Goal: Transaction & Acquisition: Purchase product/service

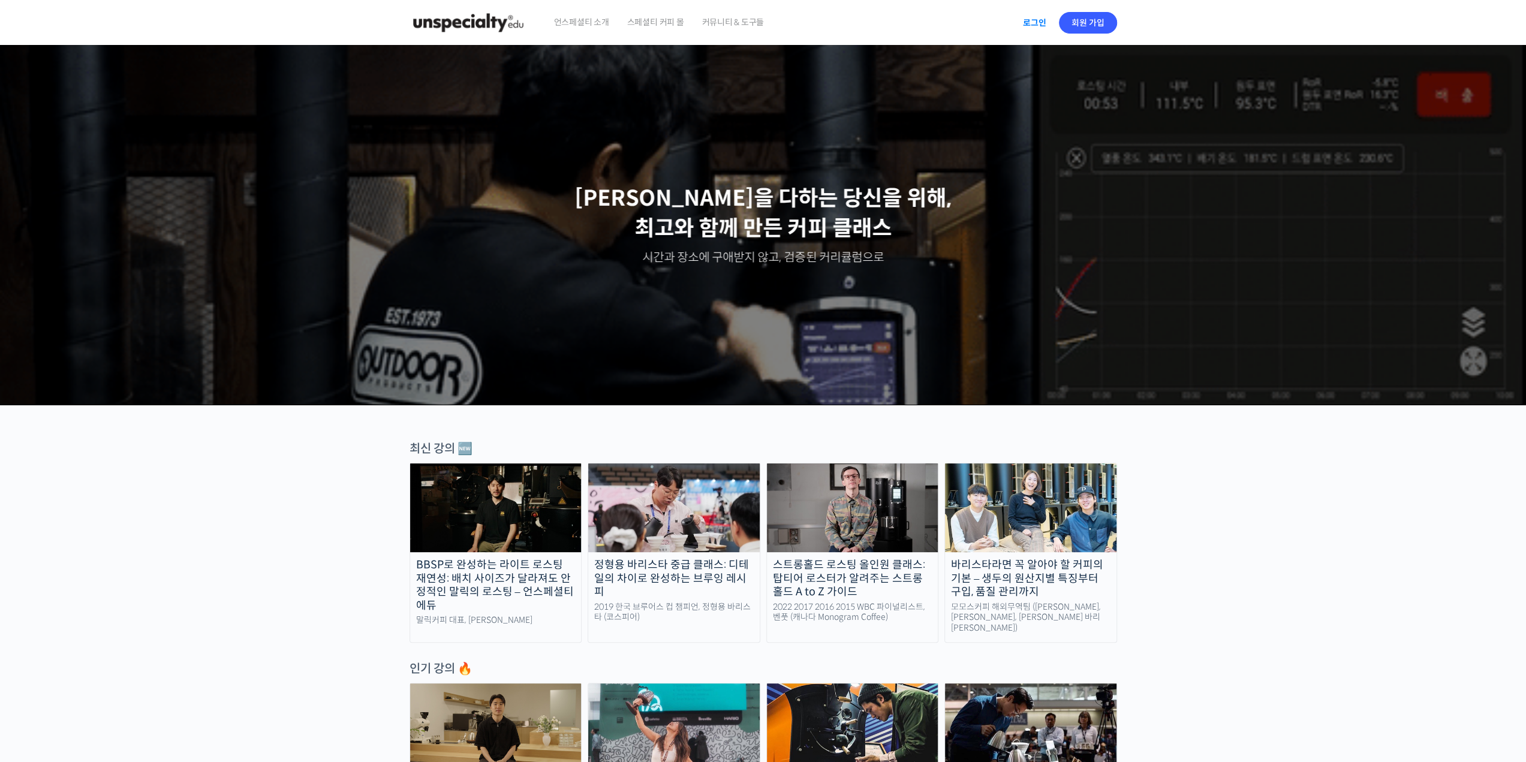
click at [1027, 25] on link "로그인" at bounding box center [1035, 23] width 38 height 28
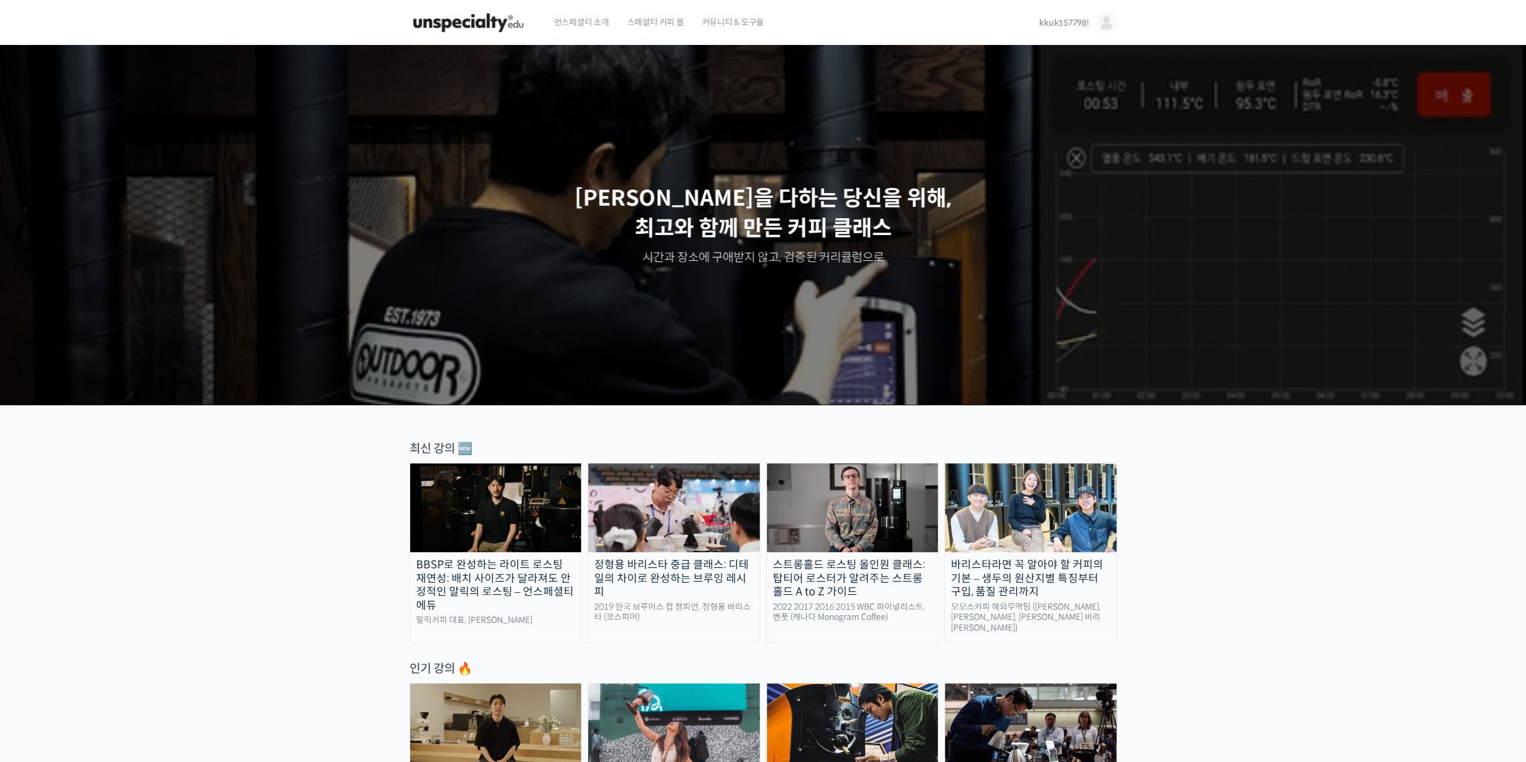
click at [1096, 19] on img at bounding box center [1107, 23] width 22 height 22
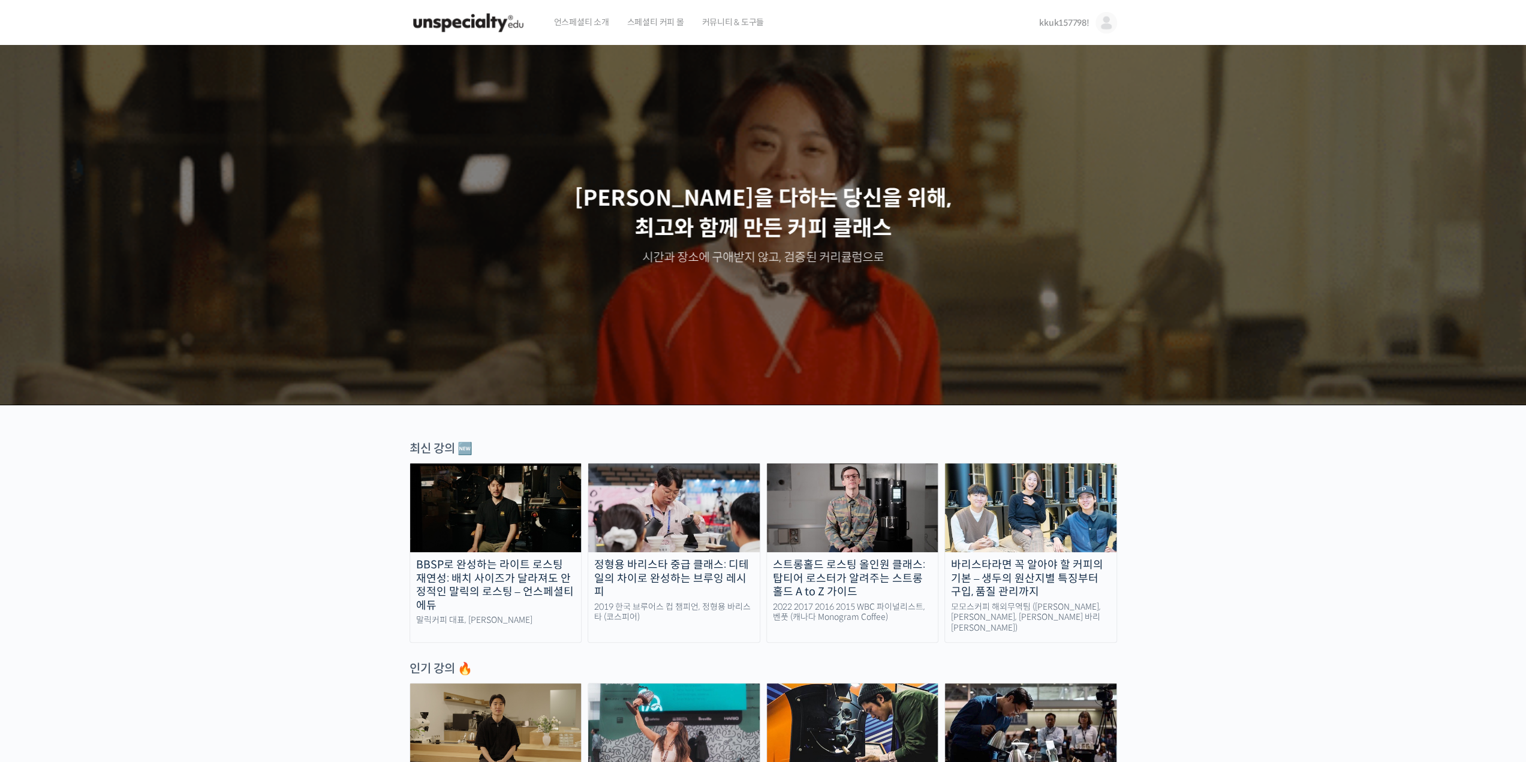
click at [588, 28] on span "언스페셜티 소개" at bounding box center [581, 22] width 55 height 46
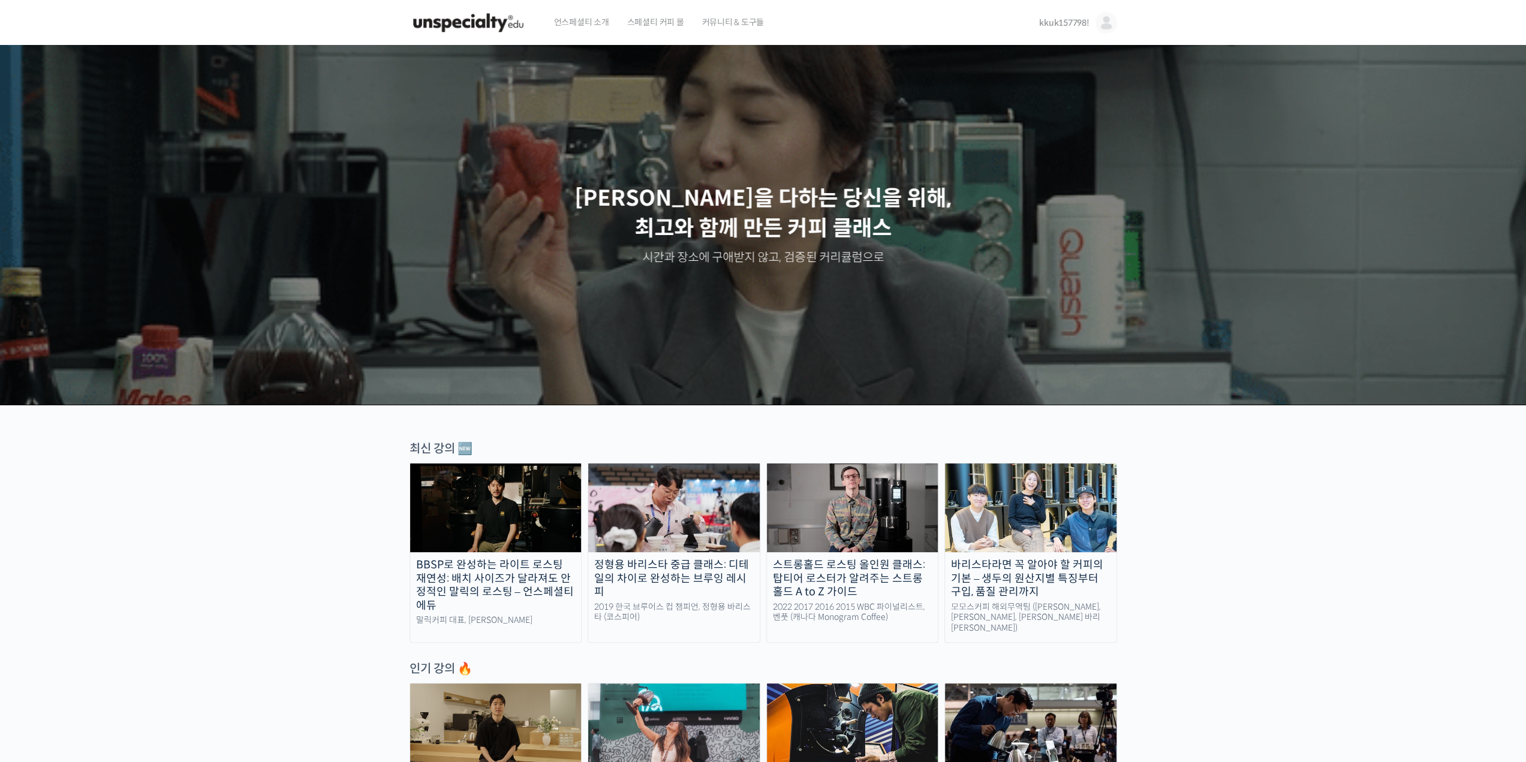
click at [594, 21] on span "언스페셜티 소개" at bounding box center [581, 22] width 55 height 46
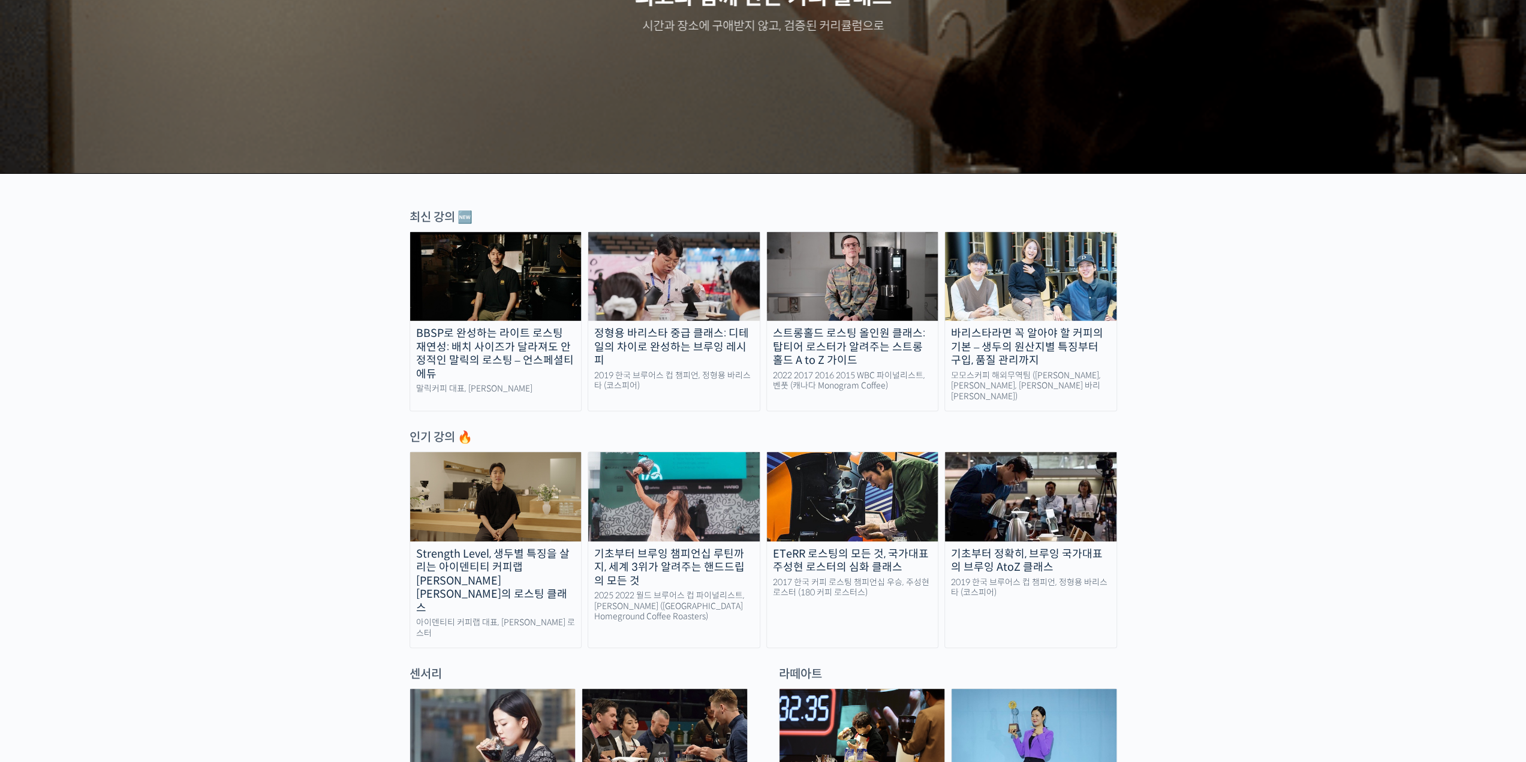
scroll to position [420, 0]
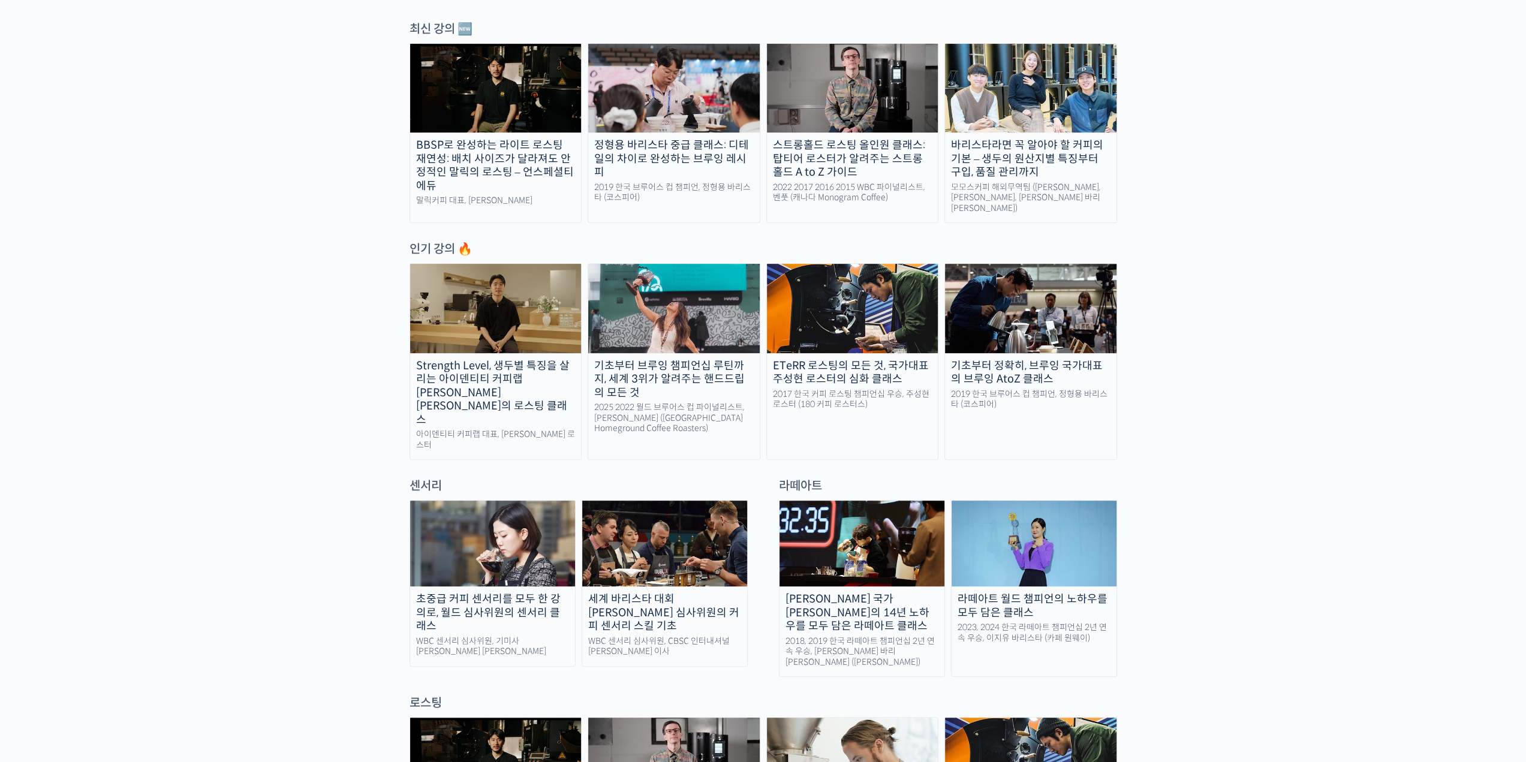
click at [646, 127] on img at bounding box center [674, 88] width 172 height 89
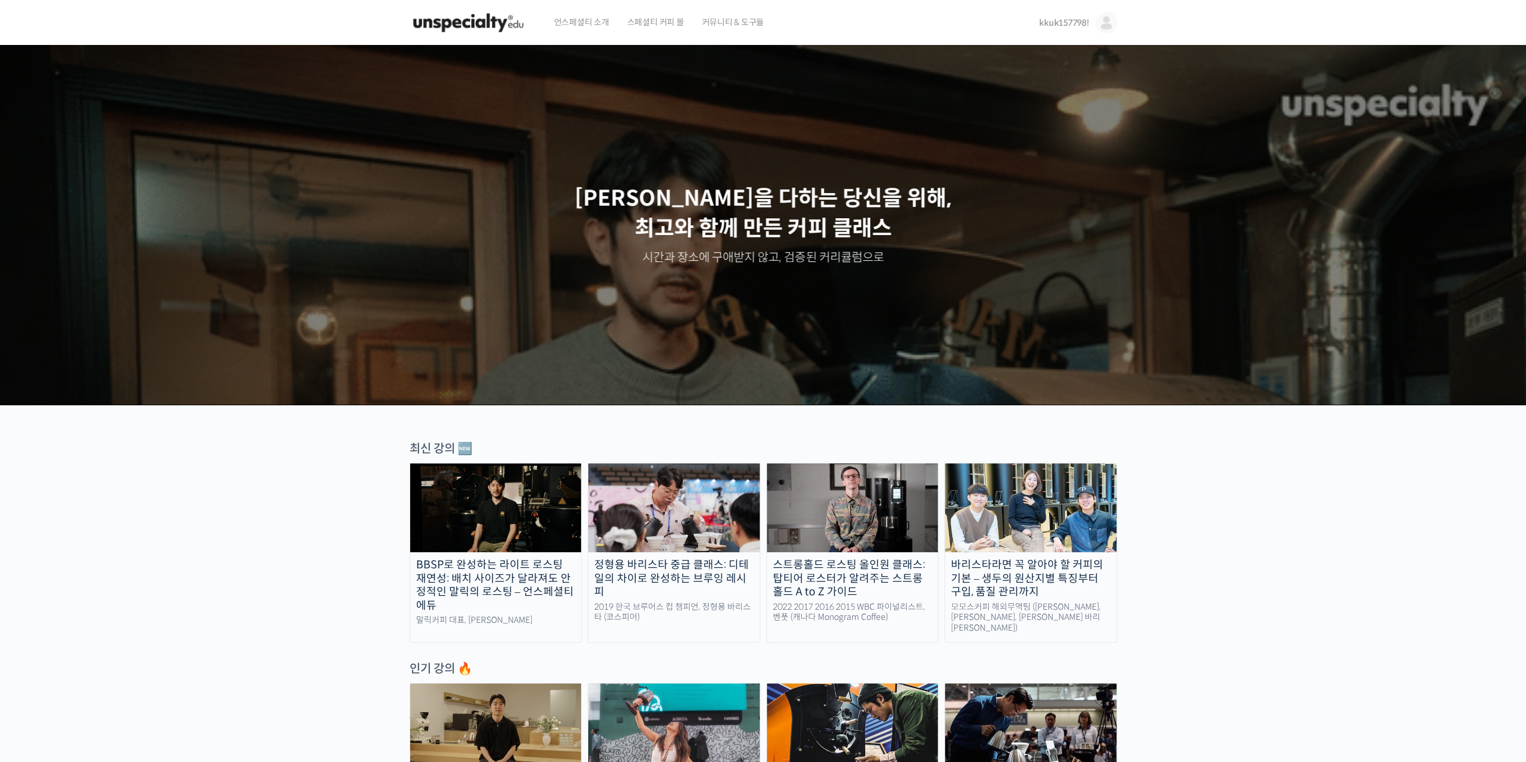
click at [1114, 31] on link "kkuk157798!" at bounding box center [1077, 23] width 77 height 46
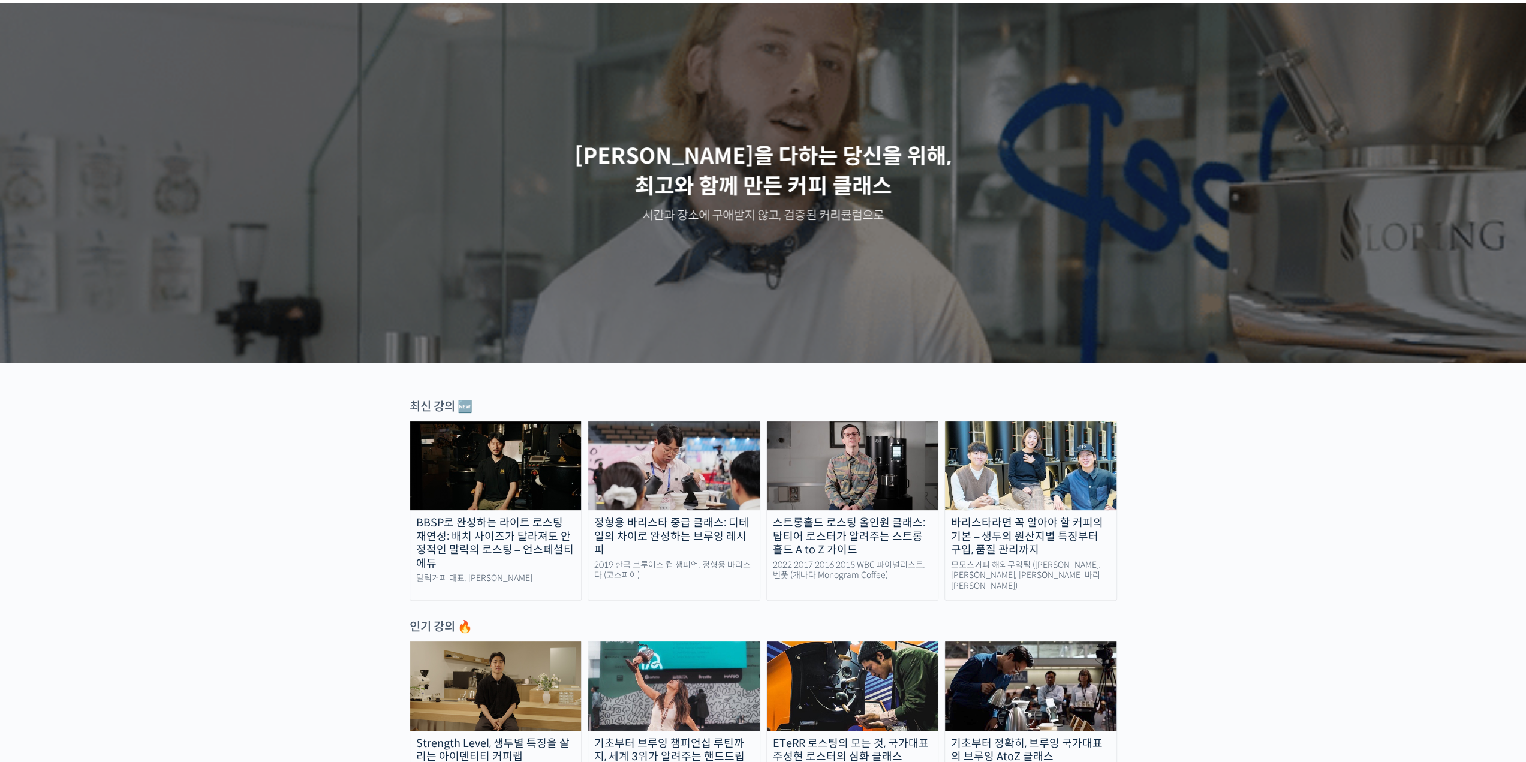
scroll to position [120, 0]
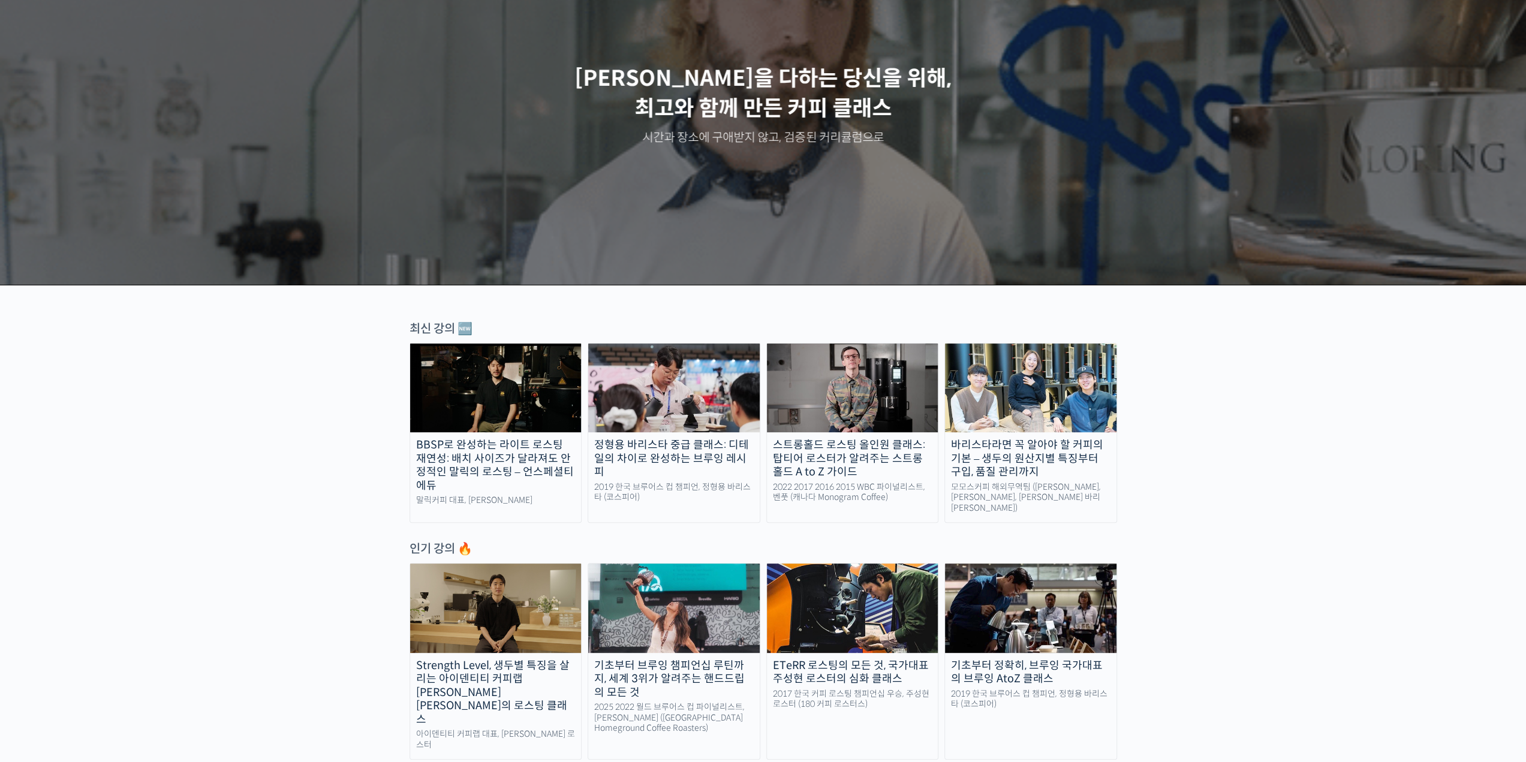
click at [682, 482] on div "2019 한국 브루어스 컵 챔피언, 정형용 바리스타 (코스피어)" at bounding box center [674, 492] width 172 height 21
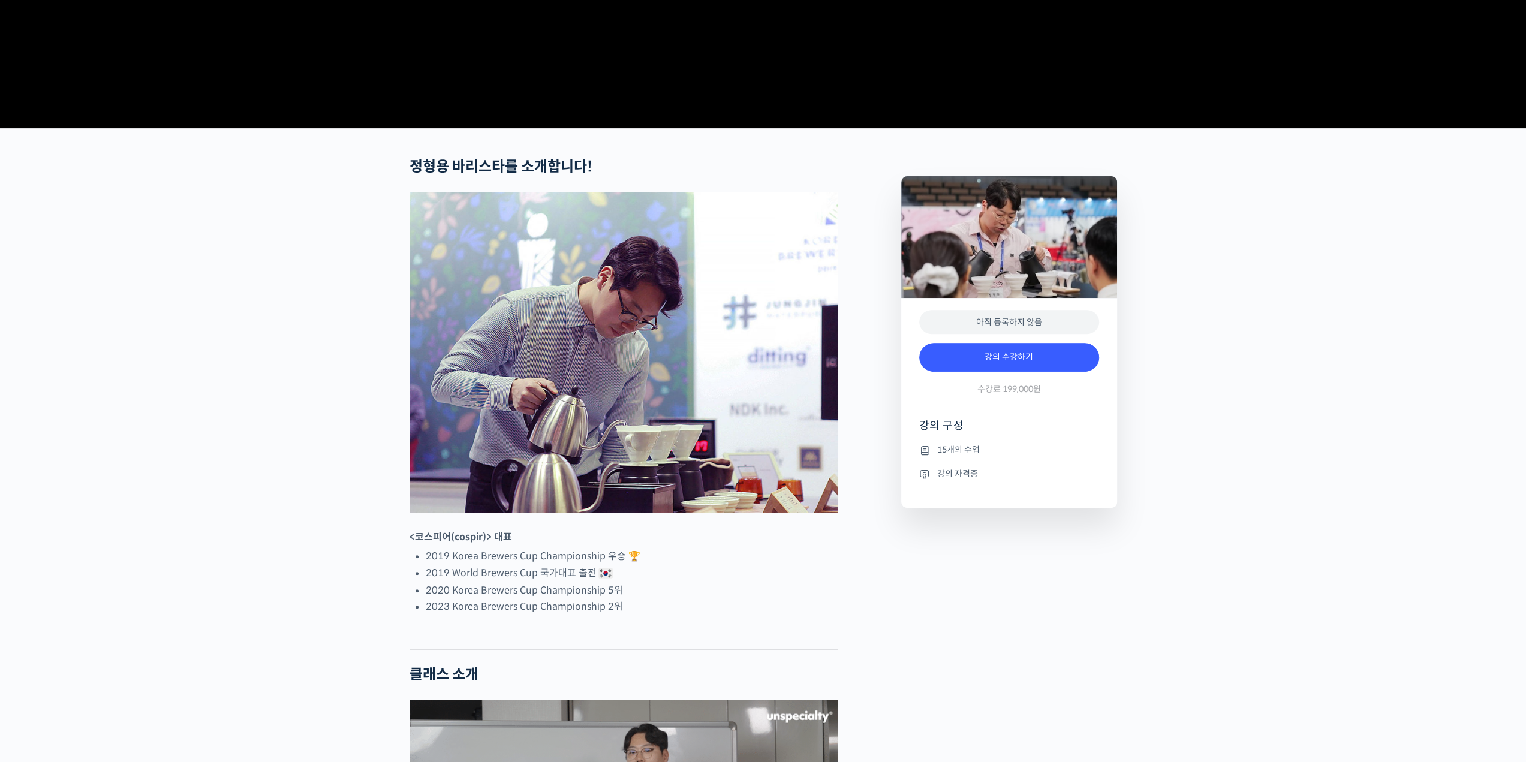
scroll to position [360, 0]
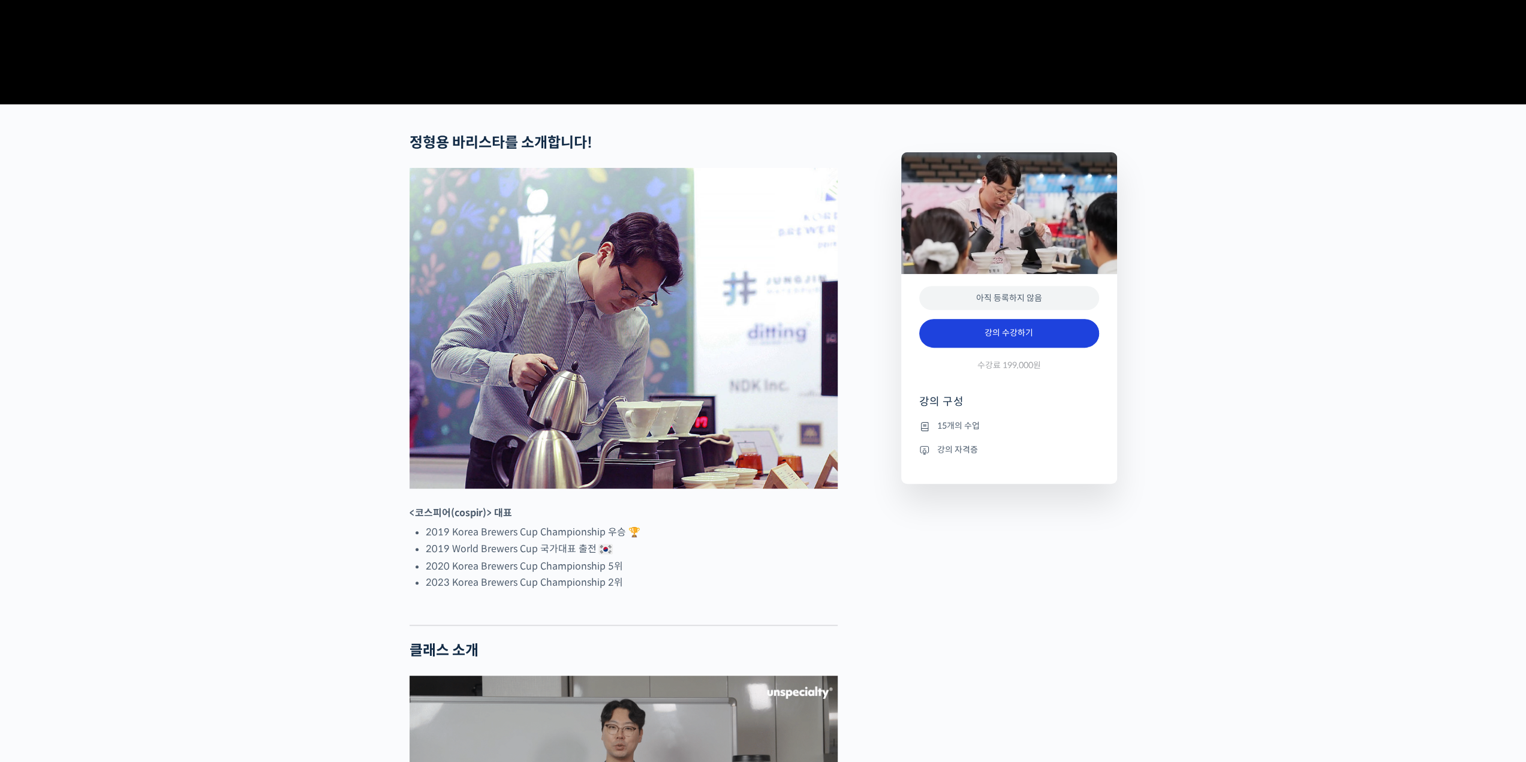
click at [1016, 348] on link "강의 수강하기" at bounding box center [1009, 333] width 180 height 29
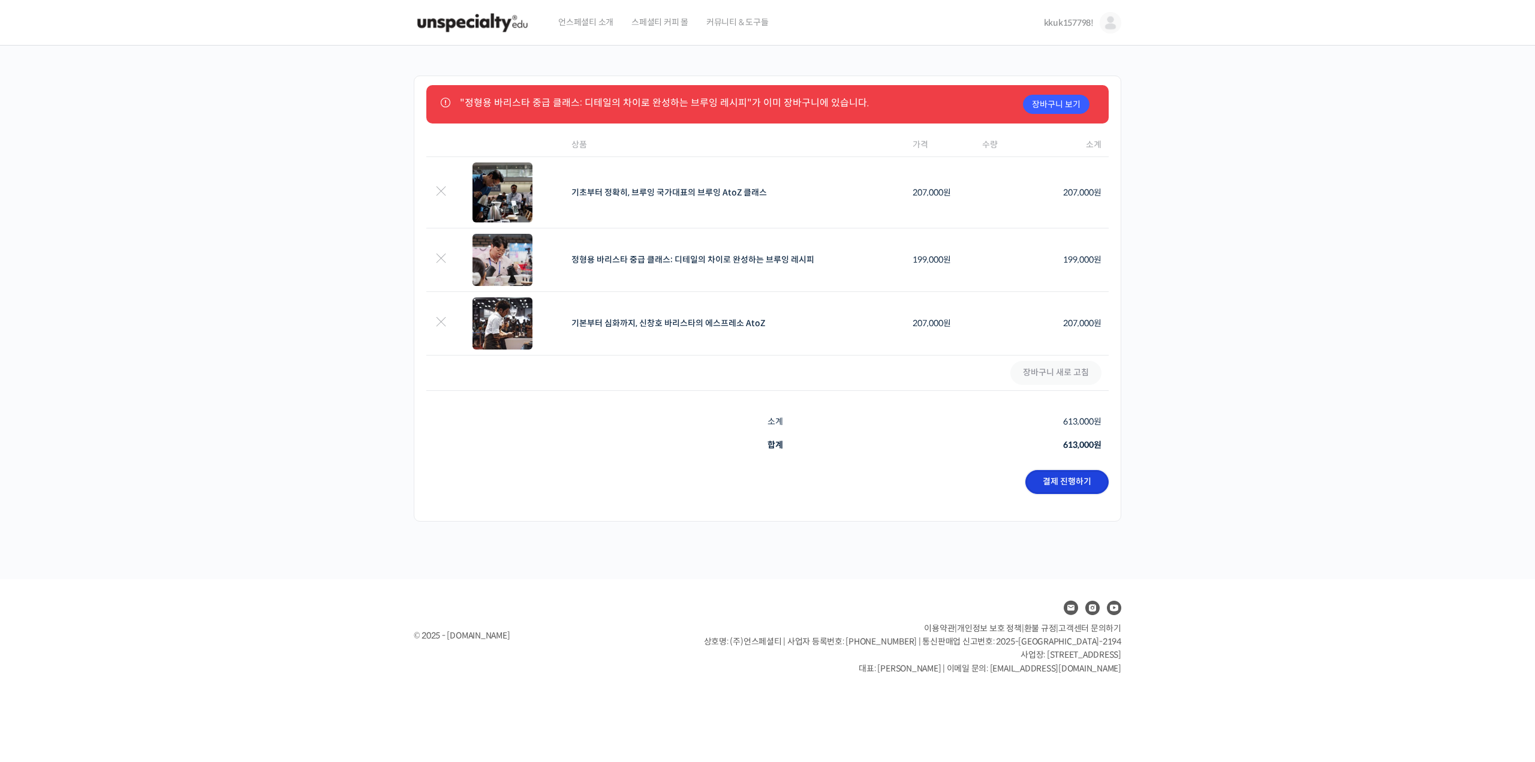
click at [1049, 476] on link "결제 진행하기" at bounding box center [1066, 482] width 83 height 24
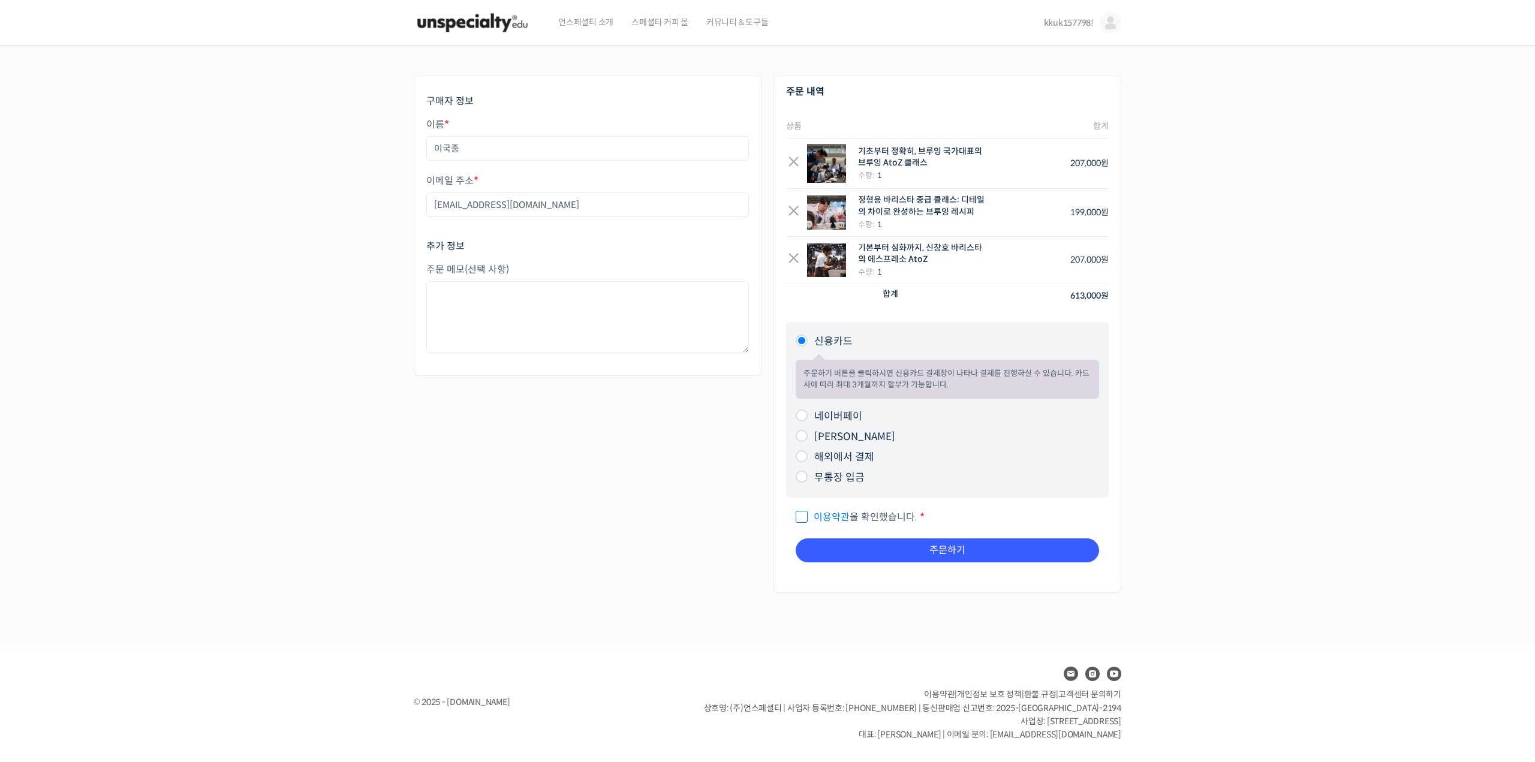
click at [854, 420] on label "네이버페이" at bounding box center [838, 416] width 48 height 13
click at [808, 420] on input "네이버페이" at bounding box center [802, 416] width 12 height 12
radio input "true"
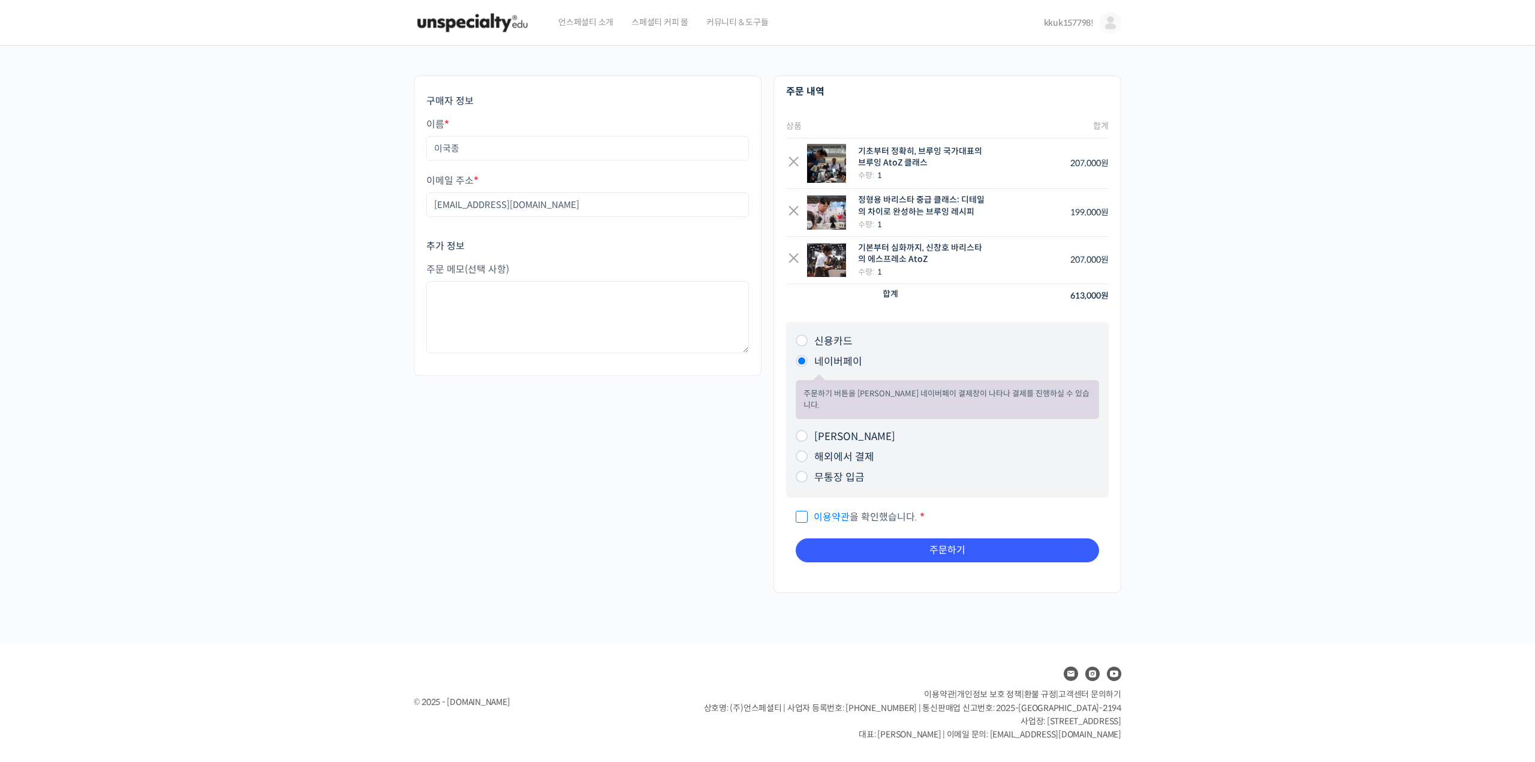
click at [853, 431] on label "카카오페이" at bounding box center [854, 437] width 81 height 13
click at [808, 430] on input "카카오페이" at bounding box center [802, 436] width 12 height 12
radio input "true"
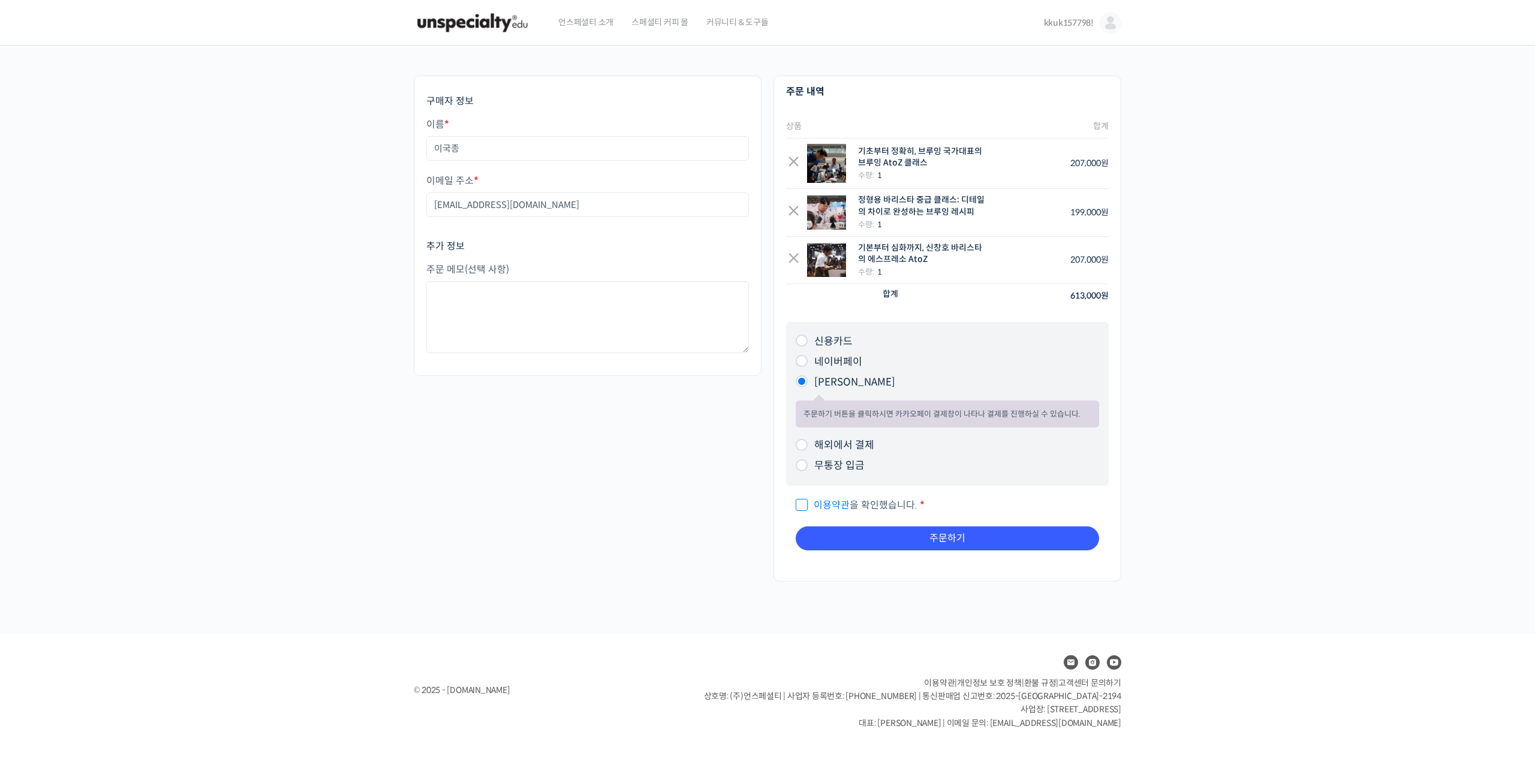
click at [847, 341] on label "신용카드" at bounding box center [833, 341] width 38 height 13
click at [808, 341] on input "신용카드" at bounding box center [802, 341] width 12 height 12
radio input "true"
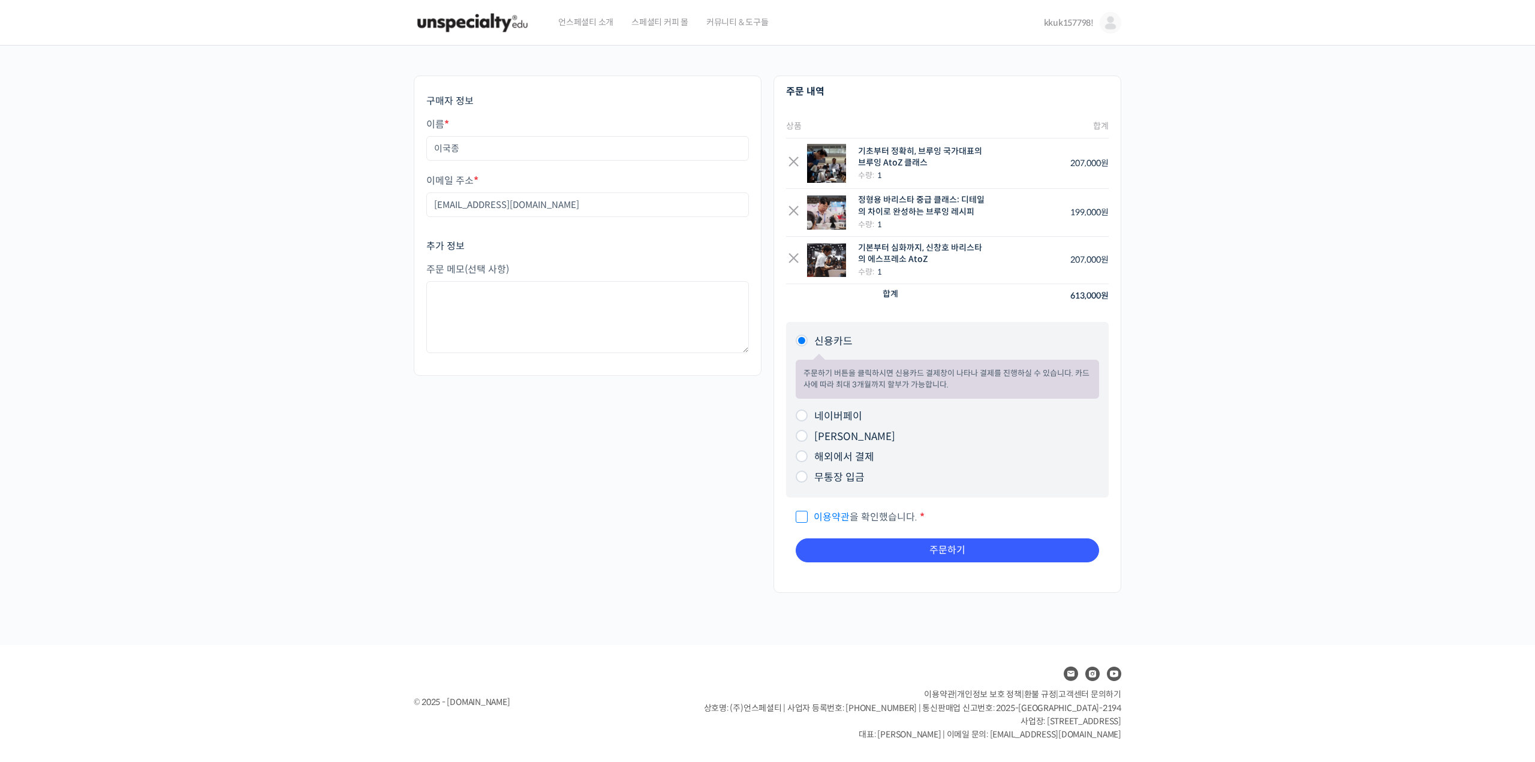
click at [857, 518] on span "이용약관 을 확인했습니다." at bounding box center [857, 517] width 122 height 13
click at [804, 516] on input "이용약관 을 확인했습니다. *" at bounding box center [800, 512] width 8 height 8
checkbox input "true"
click at [921, 546] on button "주문하기" at bounding box center [947, 551] width 303 height 24
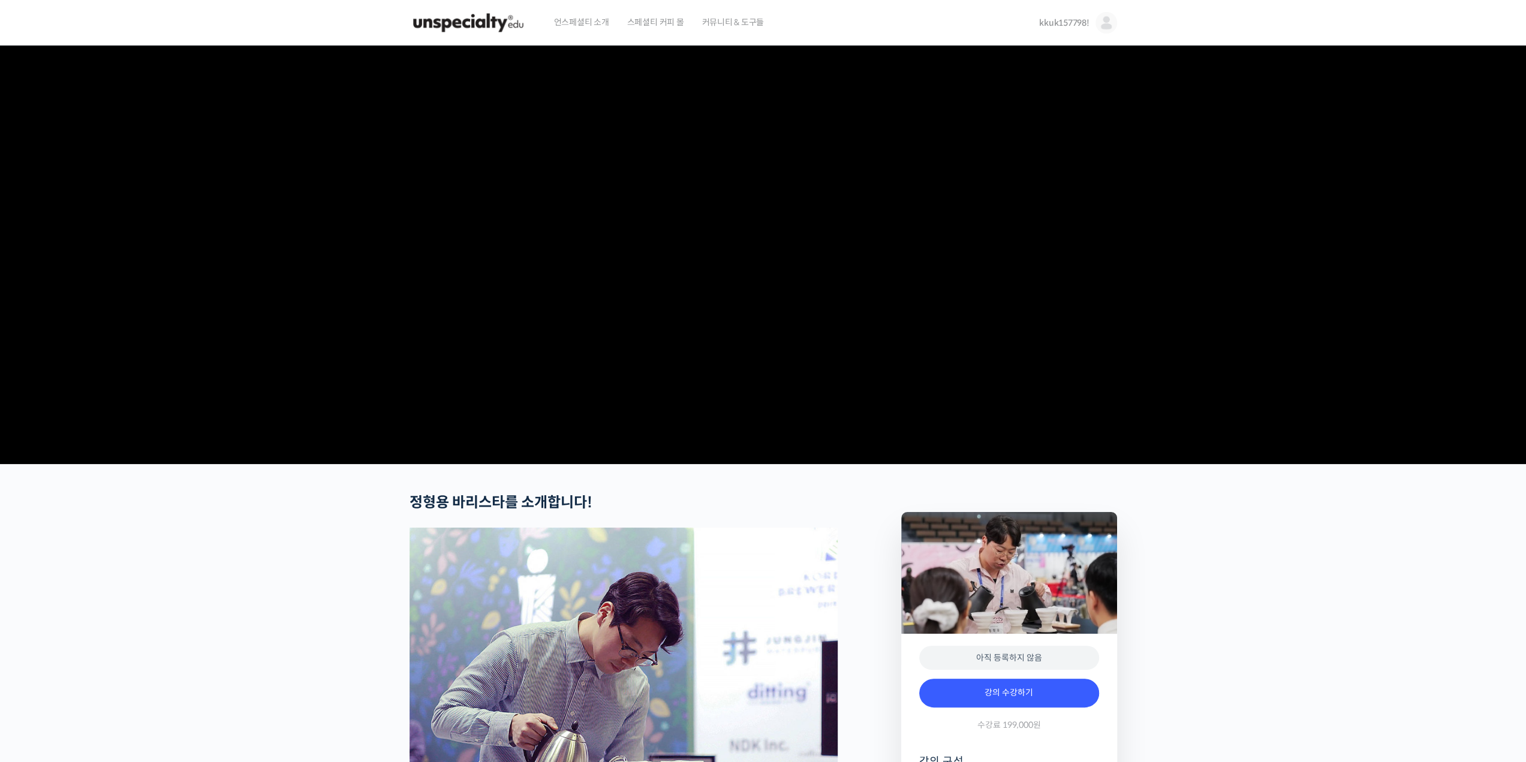
click at [1113, 25] on img at bounding box center [1107, 23] width 22 height 22
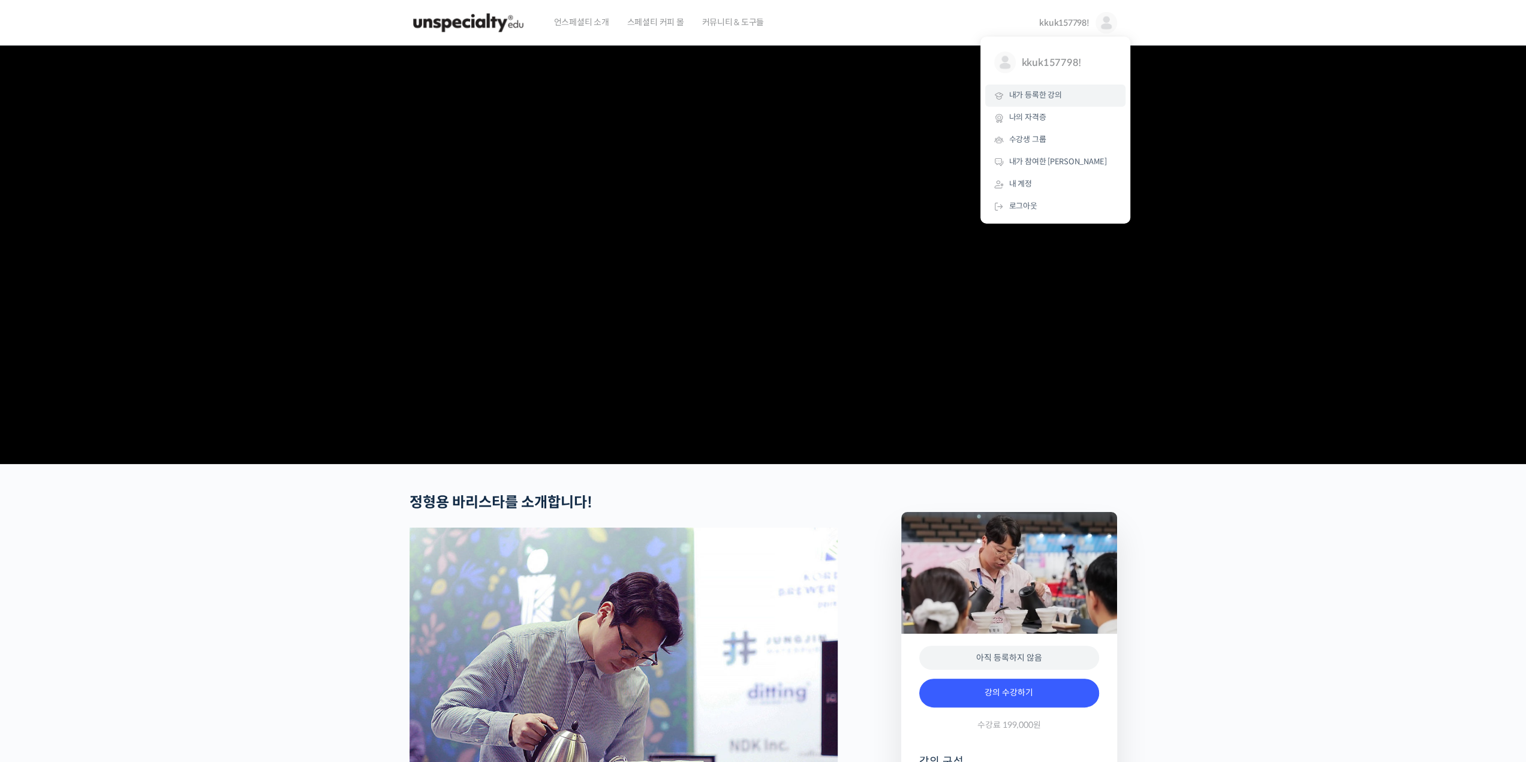
click at [1072, 105] on link "내가 등록한 강의" at bounding box center [1055, 96] width 140 height 22
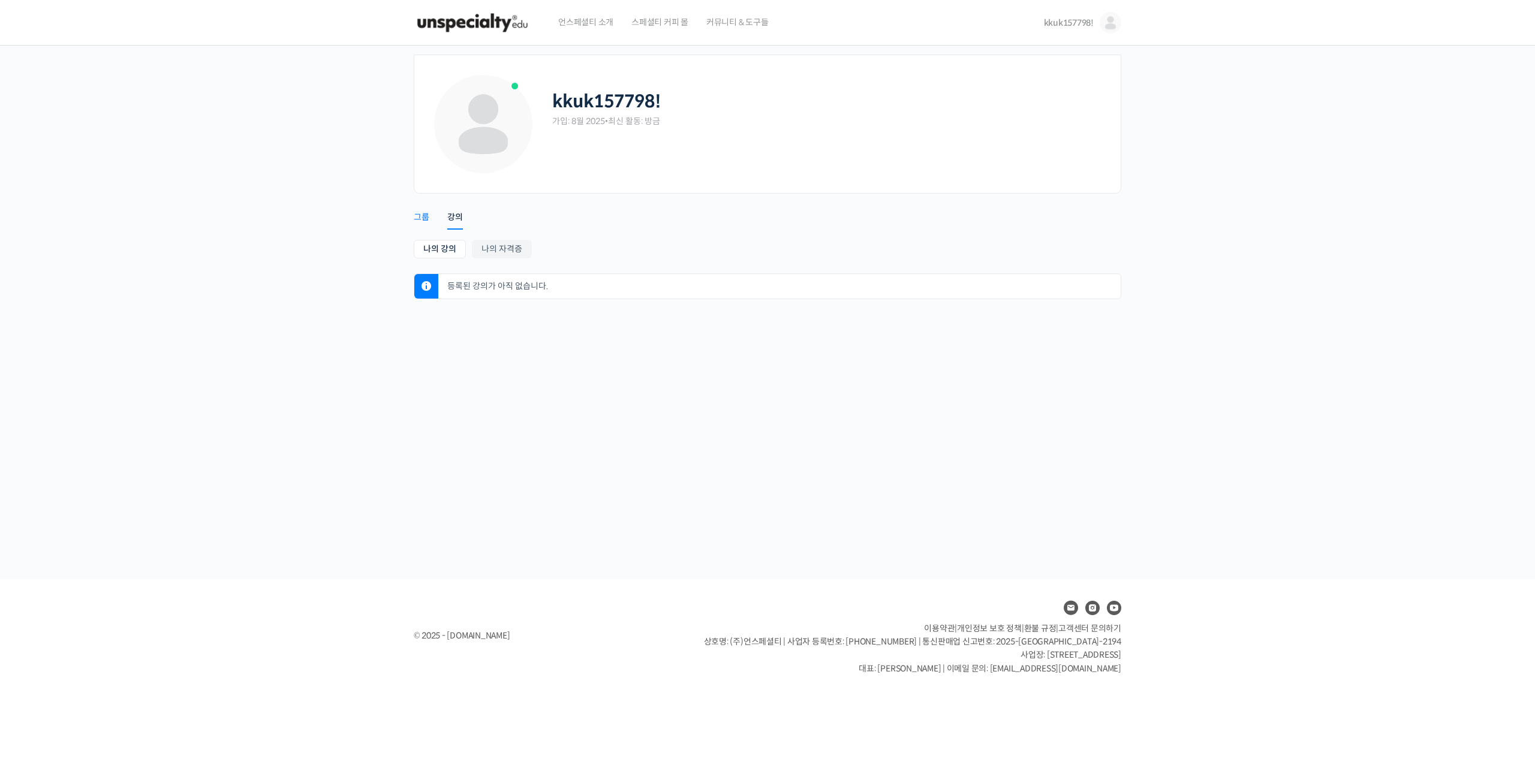
click at [416, 213] on div "그룹" at bounding box center [422, 221] width 16 height 18
click at [455, 217] on div "강의" at bounding box center [455, 221] width 16 height 18
click at [1121, 28] on link "kkuk157798!" at bounding box center [1082, 23] width 77 height 46
click at [1118, 20] on img at bounding box center [1111, 23] width 22 height 22
click at [785, 110] on div "kkuk157798!" at bounding box center [827, 101] width 551 height 21
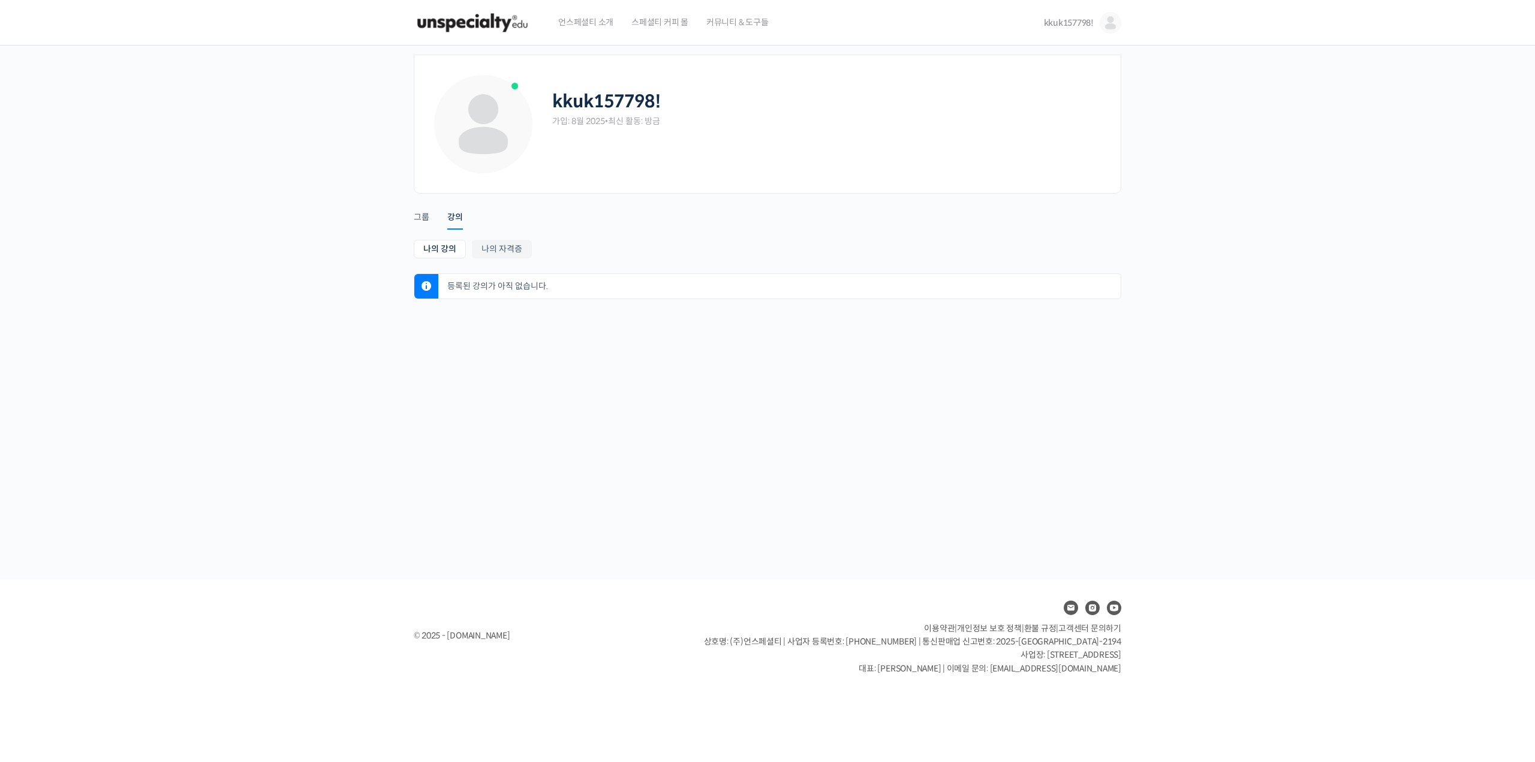
click at [663, 110] on div "kkuk157798!" at bounding box center [827, 101] width 551 height 21
click at [1150, 315] on div "kkuk157798! 가입: 8월 2025 • 최신 활동: 방금 Remove Connection Are you sure you want to …" at bounding box center [767, 313] width 1535 height 534
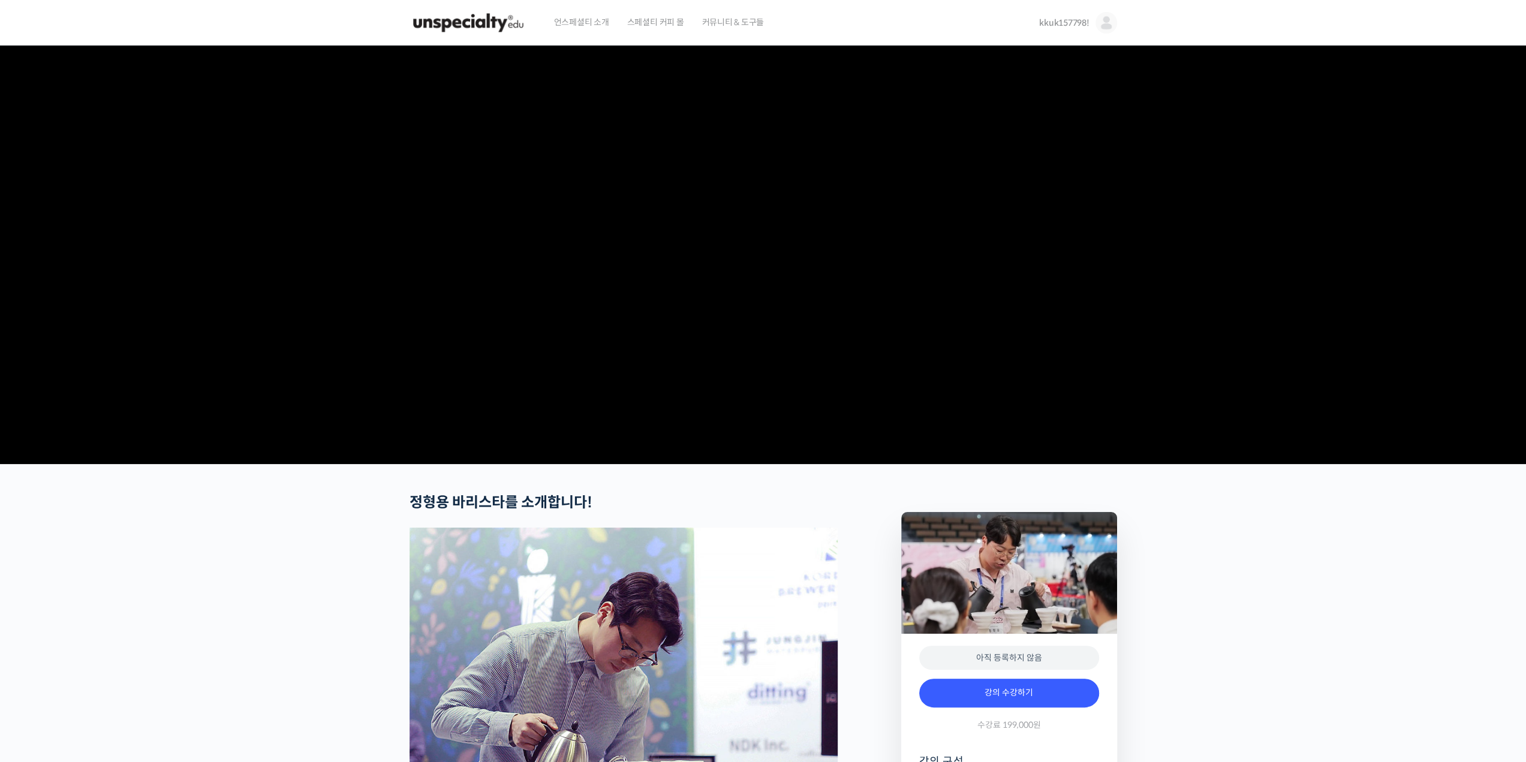
click at [1113, 28] on img at bounding box center [1107, 23] width 22 height 22
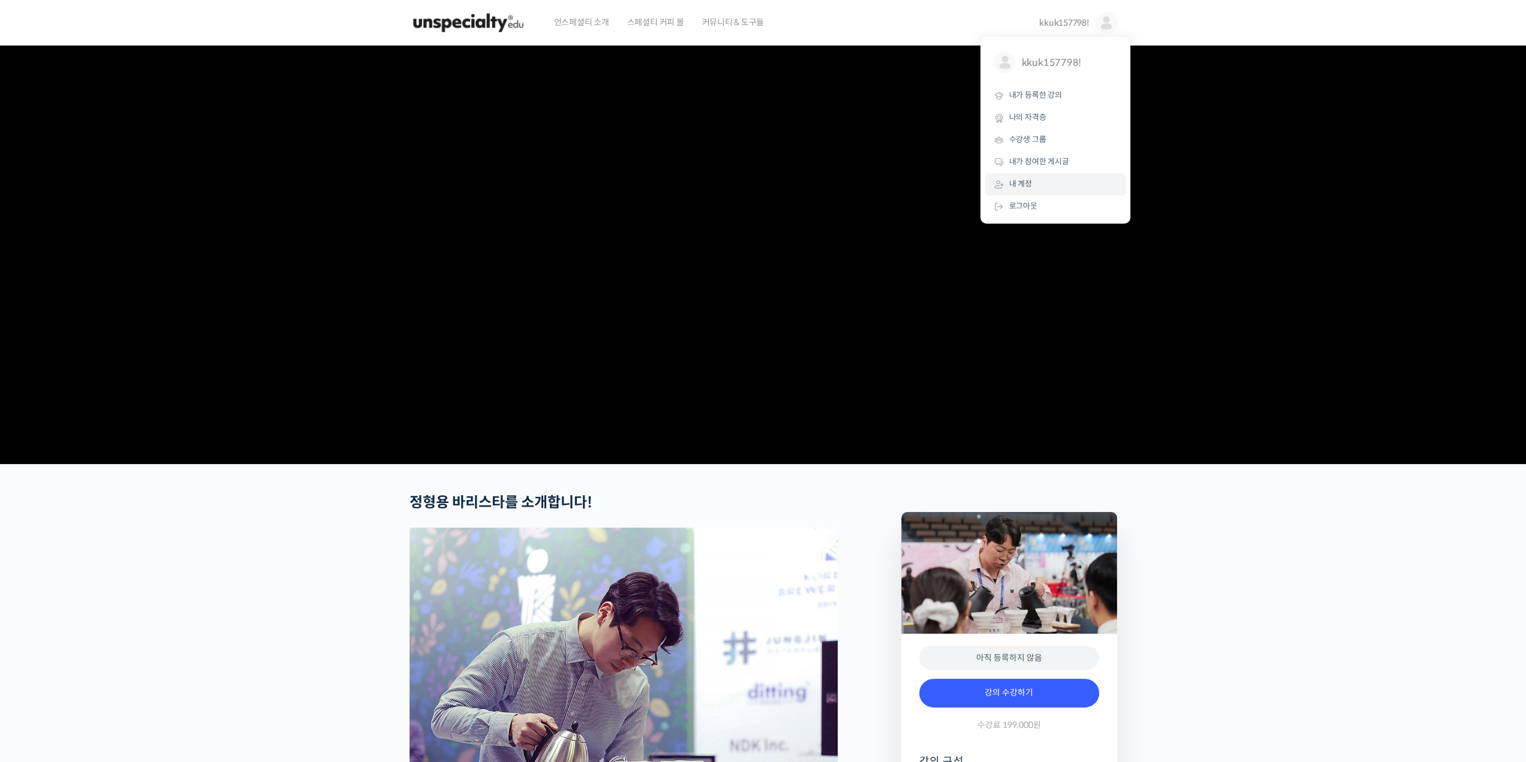
click at [1071, 182] on link "내 계정" at bounding box center [1055, 184] width 140 height 22
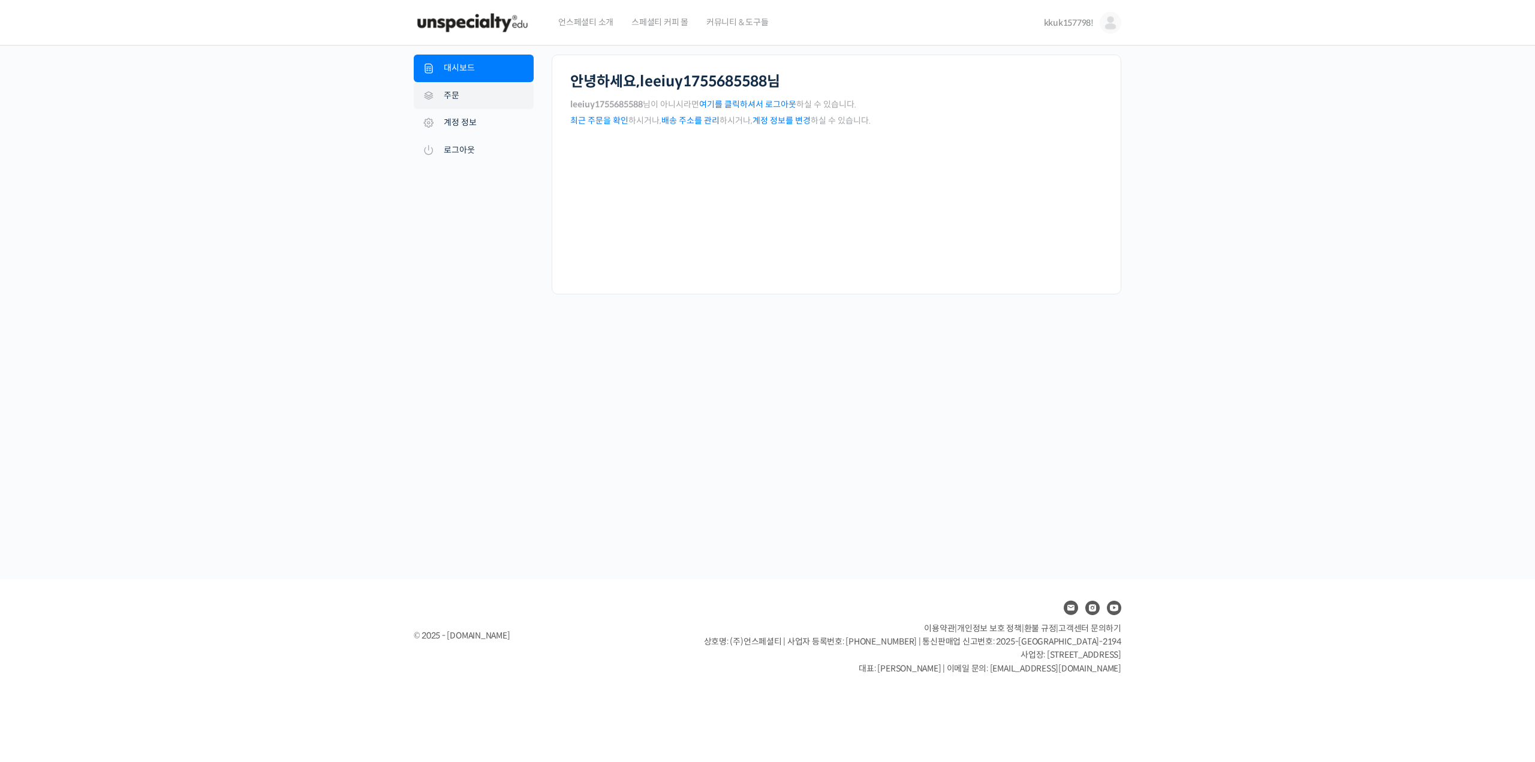
click at [495, 100] on link "주문" at bounding box center [474, 96] width 120 height 28
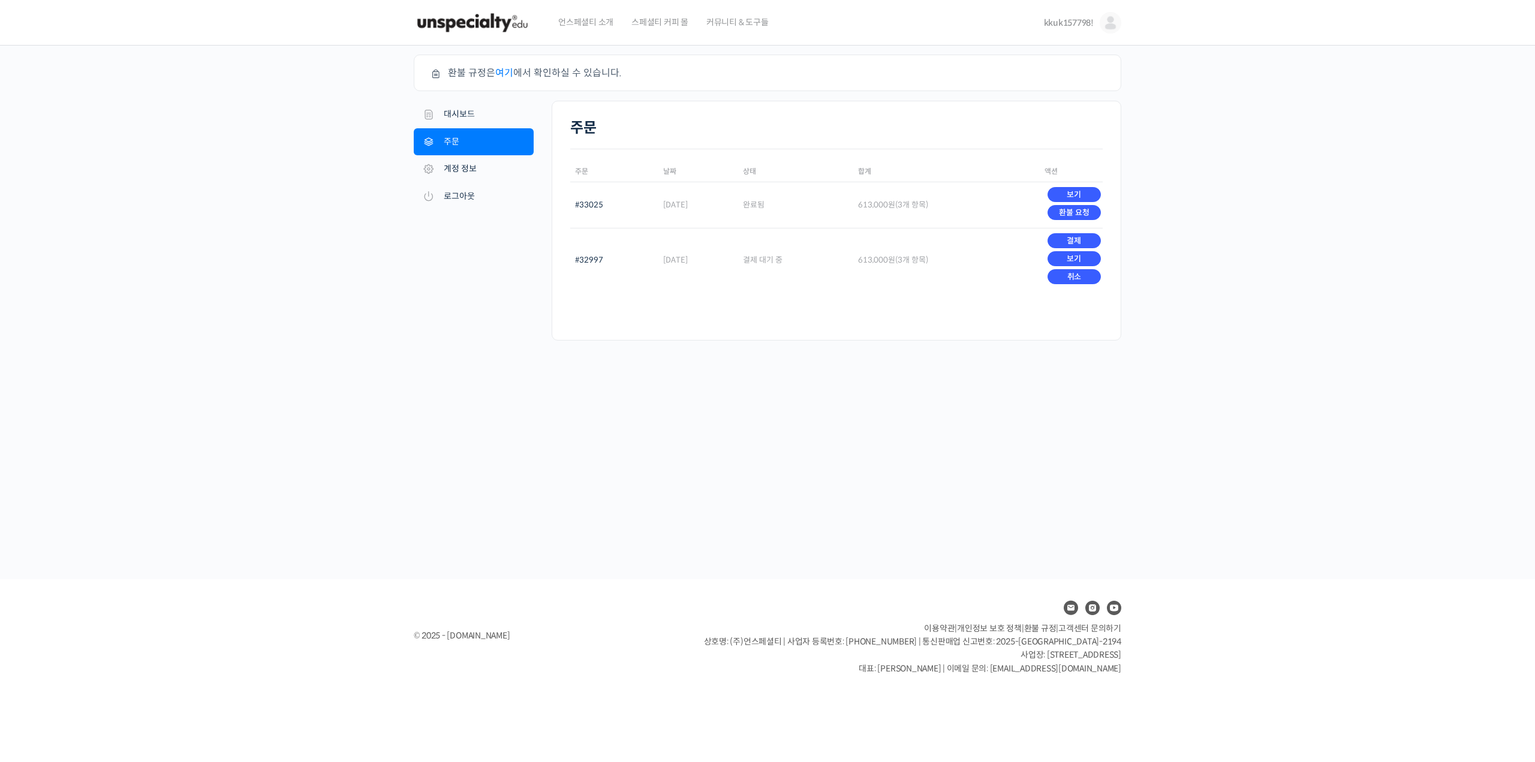
click at [926, 200] on td "613,000 원 (3개 항목)" at bounding box center [946, 205] width 186 height 46
click at [1073, 275] on link "취소" at bounding box center [1074, 276] width 53 height 15
click at [1088, 272] on link "취소" at bounding box center [1074, 276] width 53 height 15
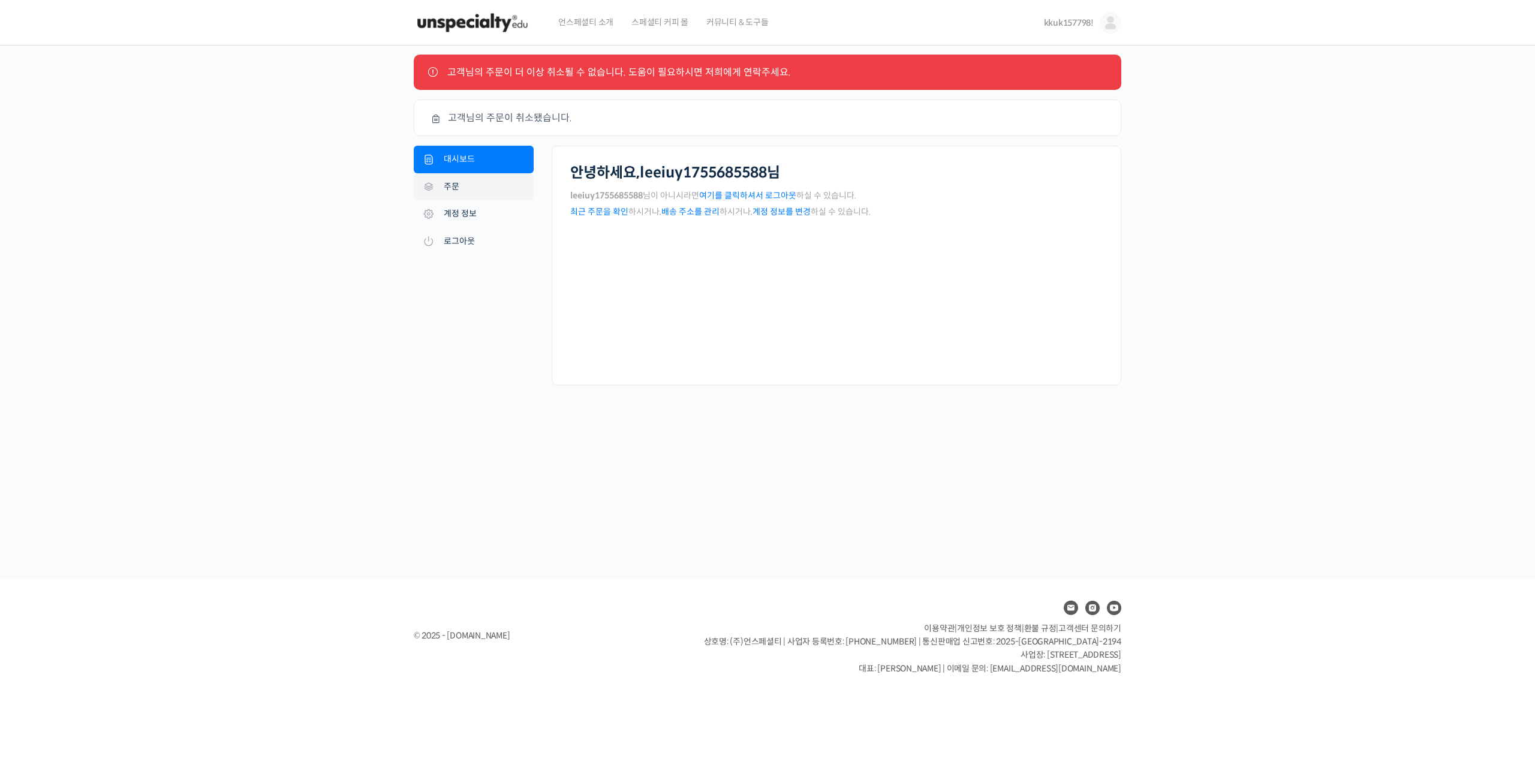
click at [492, 188] on link "주문" at bounding box center [474, 187] width 120 height 28
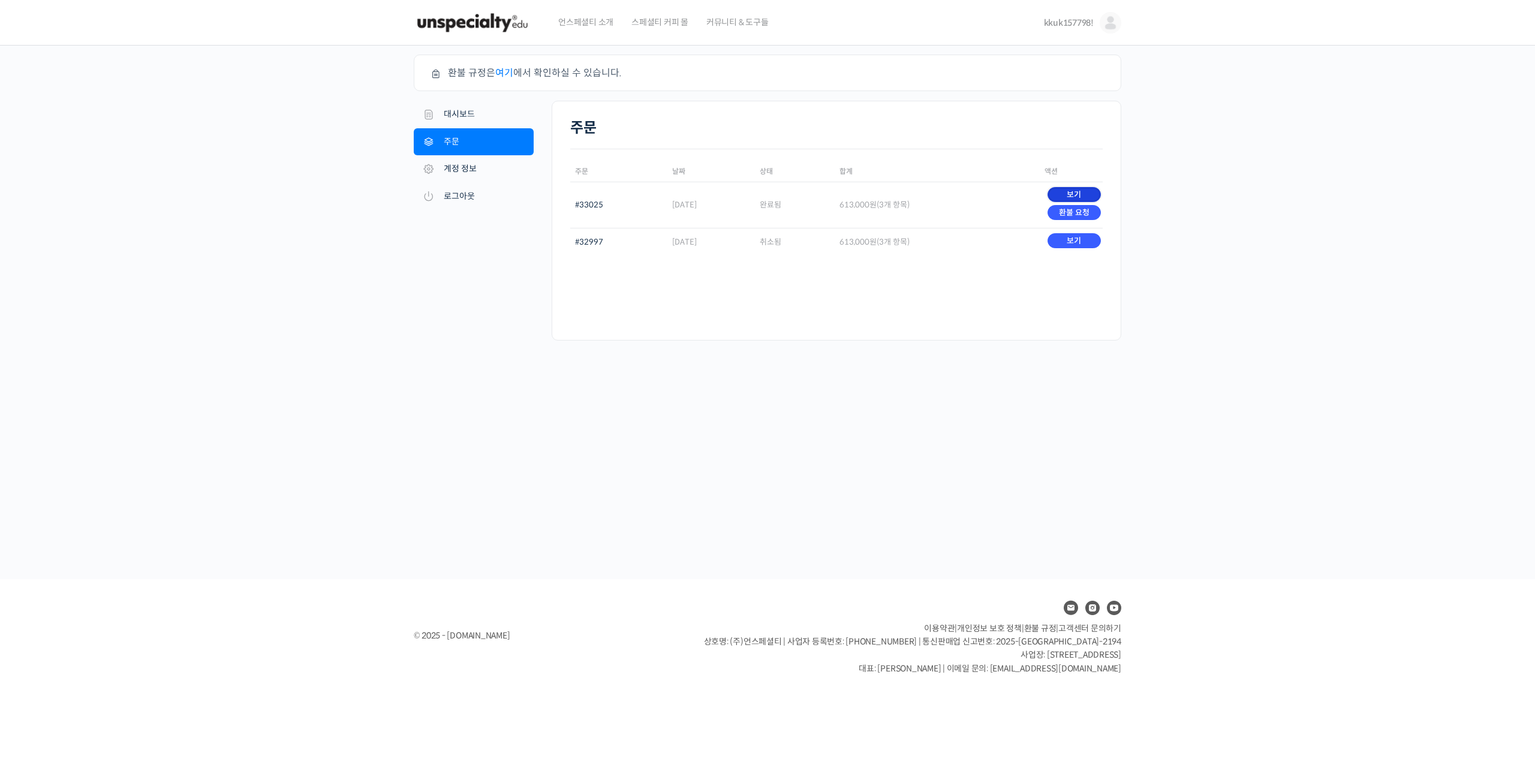
click at [1073, 191] on link "보기" at bounding box center [1074, 194] width 53 height 15
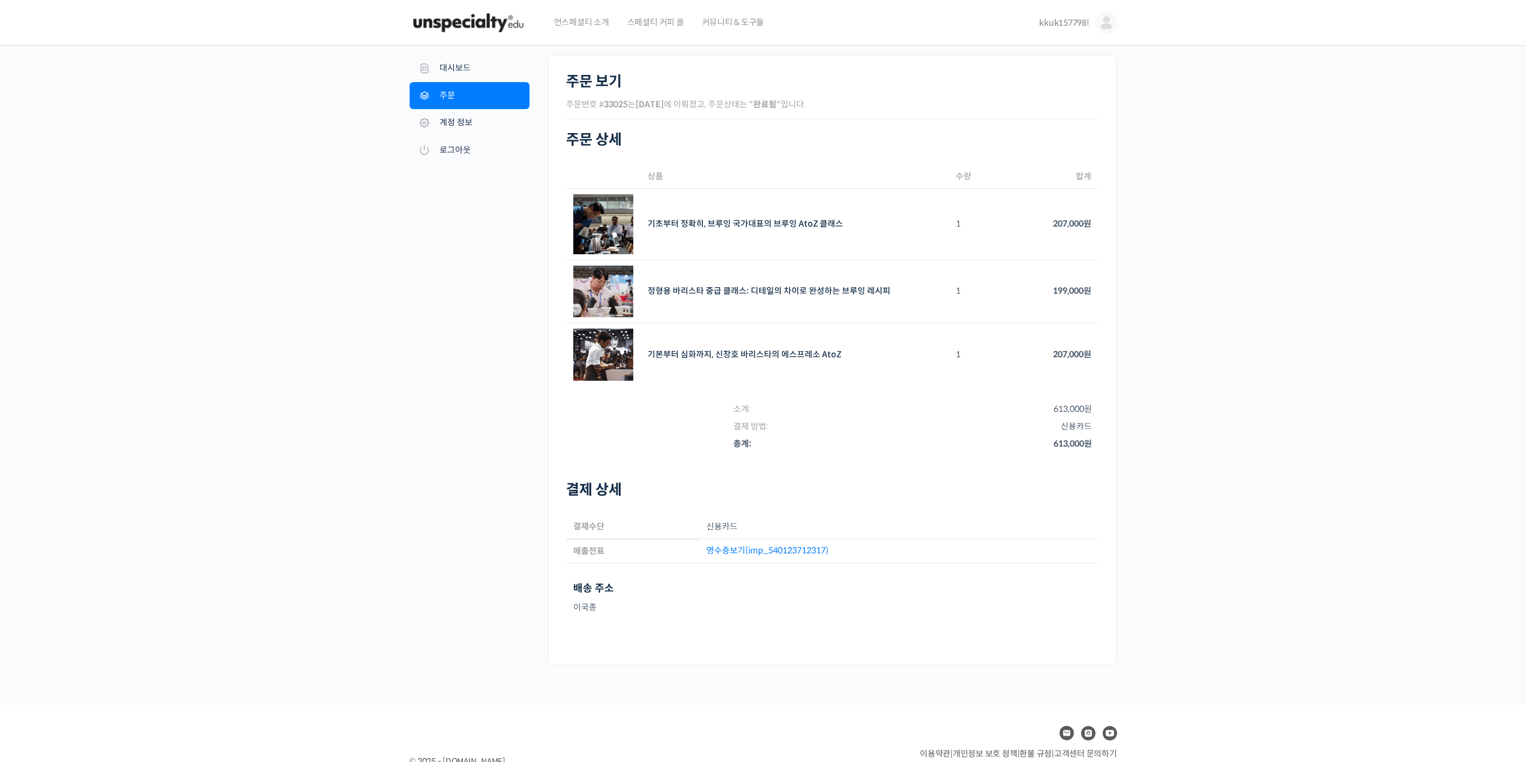
click at [777, 109] on mark "완료됨" at bounding box center [764, 104] width 23 height 11
click at [808, 128] on div "주문 상세 상품 수량 합계 기초부터 정확히, 브루잉 국가대표의 브루잉 AtoZ 클래스 SKU: N/A 1 207,000 원 정형용 바리스타 중…" at bounding box center [832, 383] width 533 height 528
drag, startPoint x: 808, startPoint y: 128, endPoint x: 798, endPoint y: 136, distance: 13.7
click at [798, 136] on h2 "주문 상세" at bounding box center [832, 139] width 533 height 17
click at [824, 224] on link "기초부터 정확히, 브루잉 국가대표의 브루잉 AtoZ 클래스" at bounding box center [745, 223] width 195 height 11
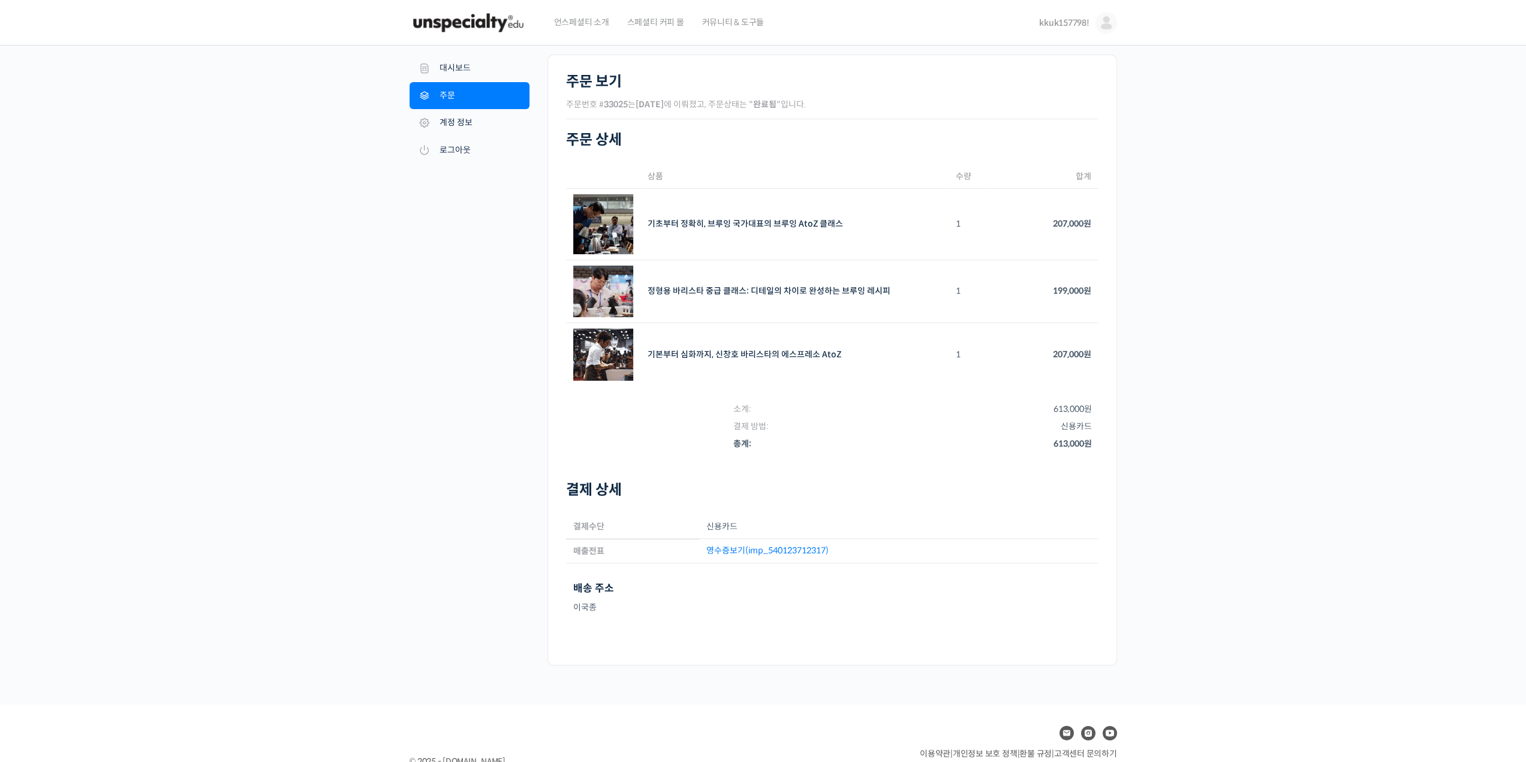
click at [1072, 221] on bdi "207,000 원" at bounding box center [1072, 223] width 38 height 11
click at [799, 545] on link "영수증보기(imp_540123712317)" at bounding box center [767, 550] width 122 height 11
click at [499, 67] on link "대시보드" at bounding box center [470, 69] width 120 height 28
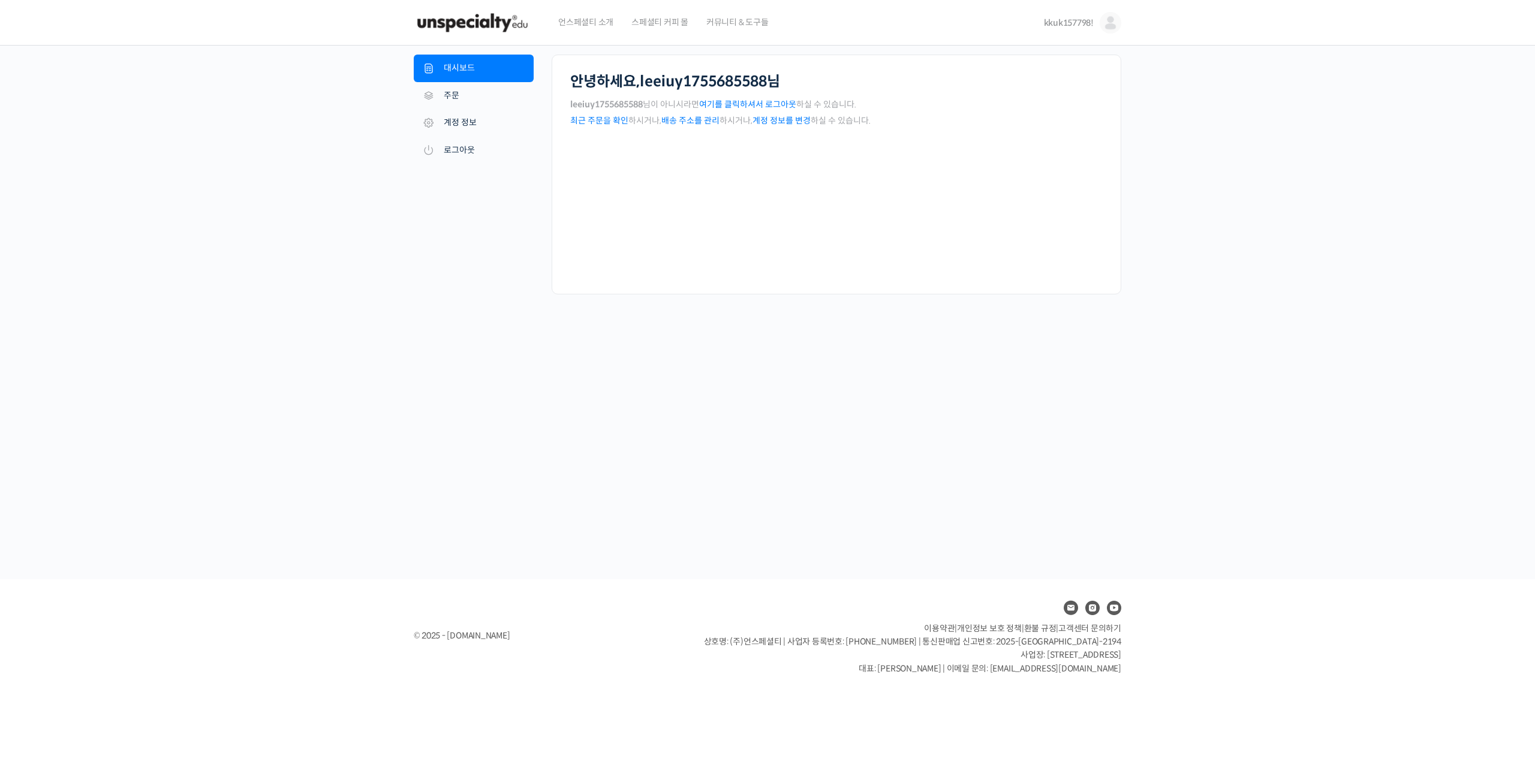
click at [1120, 26] on img at bounding box center [1111, 23] width 22 height 22
click at [1093, 94] on link "내가 등록한 강의" at bounding box center [1059, 96] width 140 height 22
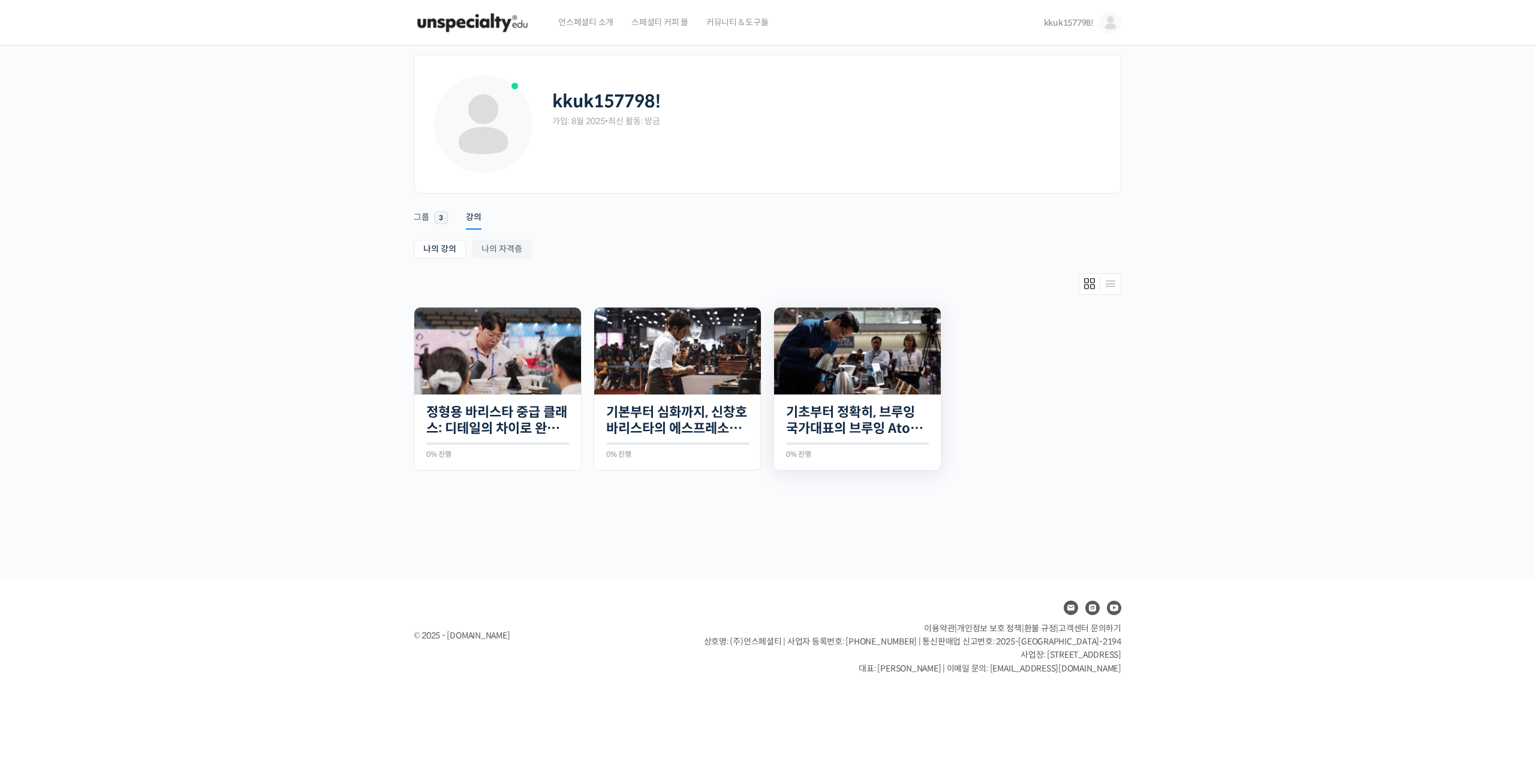
click at [876, 376] on img at bounding box center [857, 351] width 167 height 87
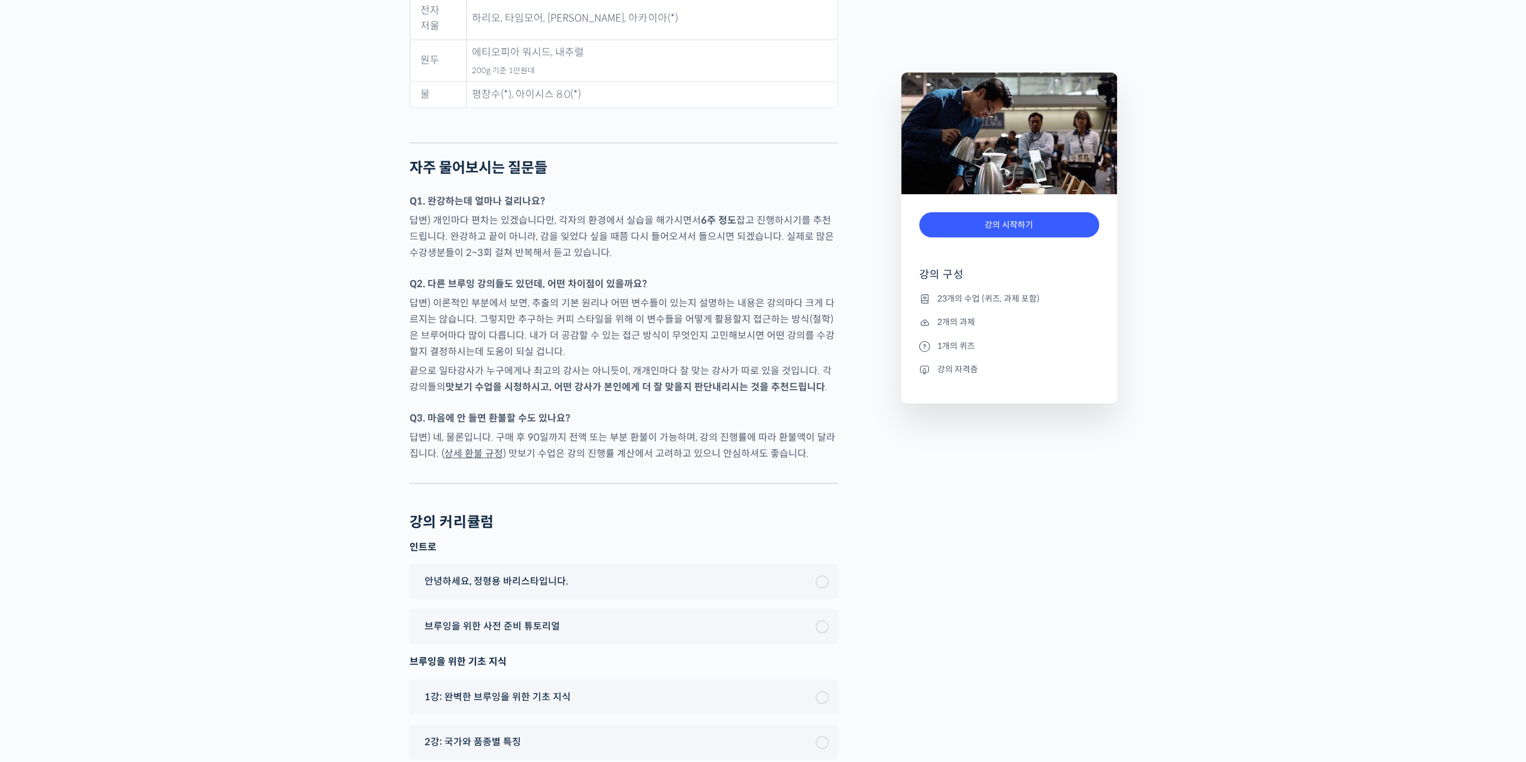
scroll to position [5978, 0]
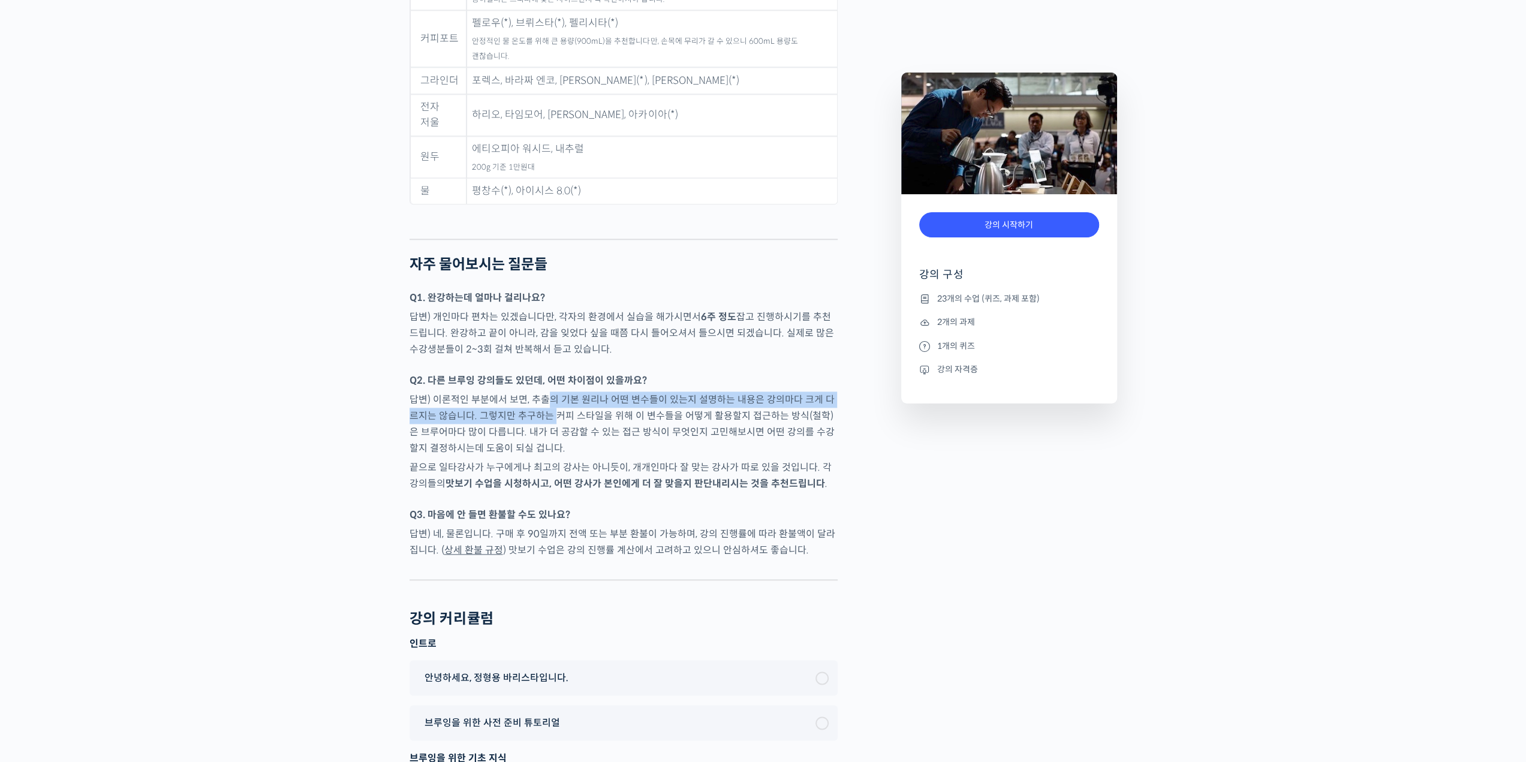
drag, startPoint x: 620, startPoint y: 390, endPoint x: 545, endPoint y: 364, distance: 80.0
click at [545, 392] on p "답변) 이론적인 부분에서 보면, 추출의 기본 원리나 어떤 변수들이 있는지 설명하는 내용은 강의마다 크게 다르지는 않습니다. 그렇지만 추구하는 …" at bounding box center [624, 424] width 428 height 65
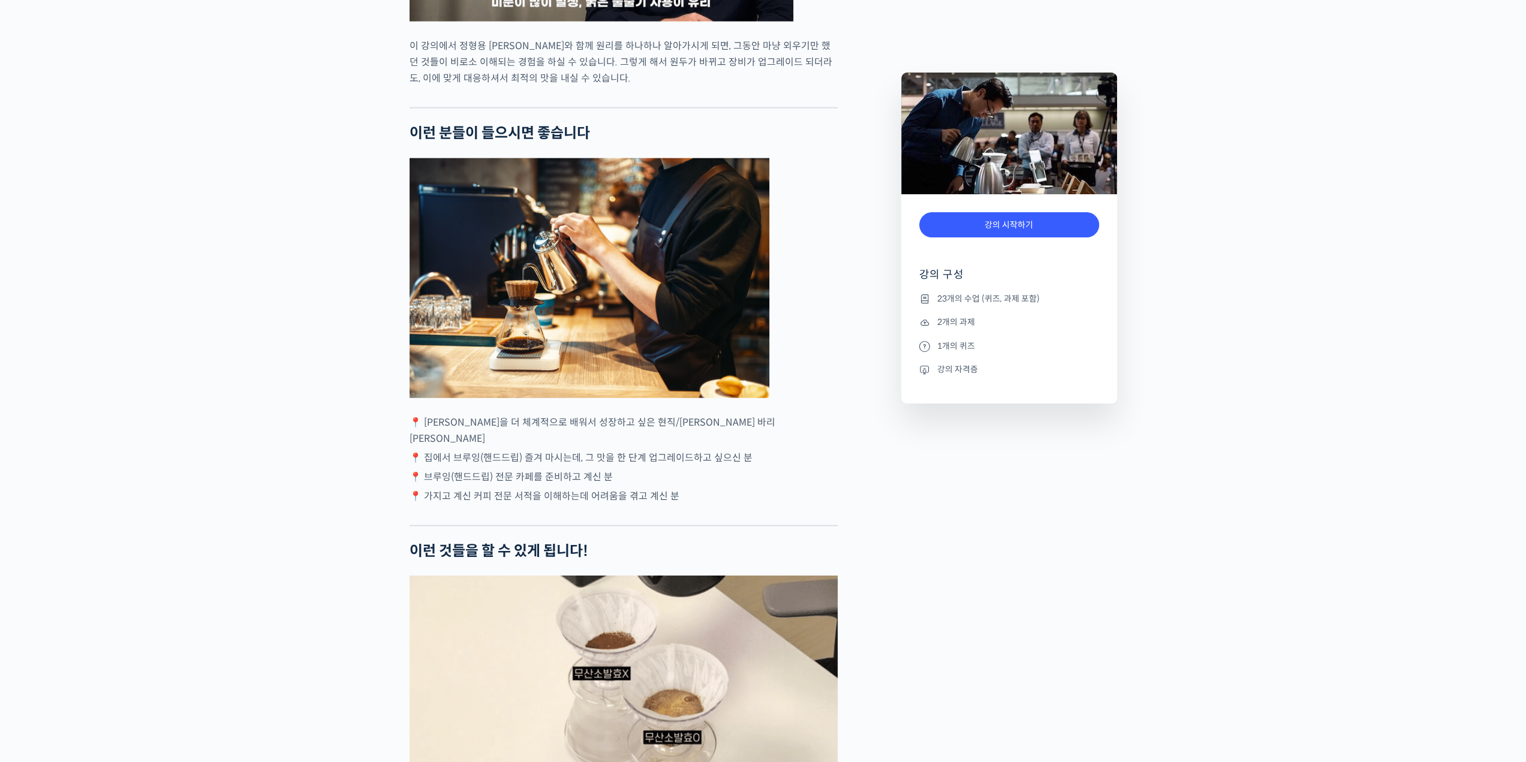
scroll to position [3624, 0]
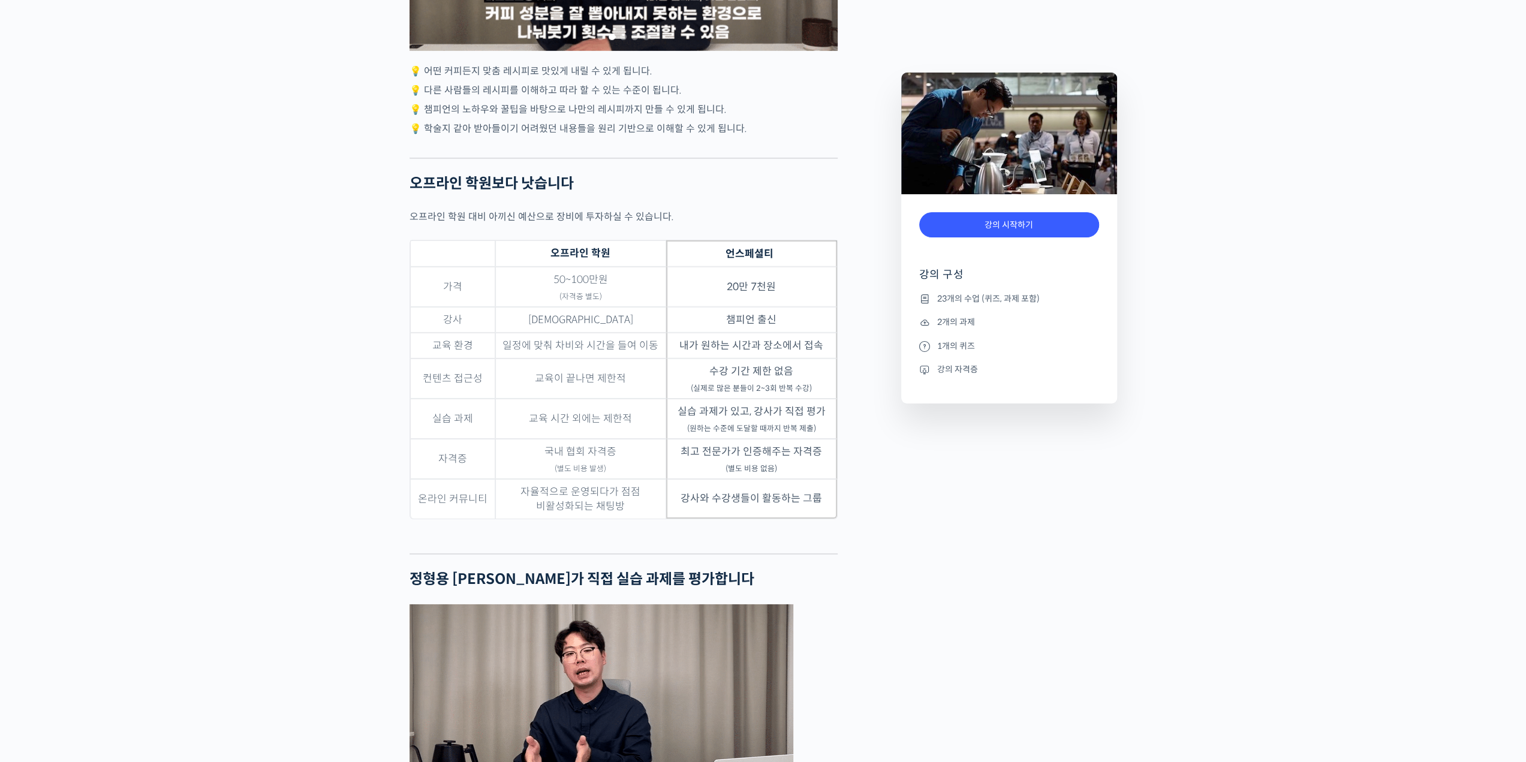
click at [1061, 727] on div "Preview this 강의 강의 시작하기 강의 구성 23개의 수업 (퀴즈, 과제 포함) 2개의 과제 1개의 퀴즈 강의 자격증" at bounding box center [1009, 555] width 228 height 7335
